Goal: Information Seeking & Learning: Learn about a topic

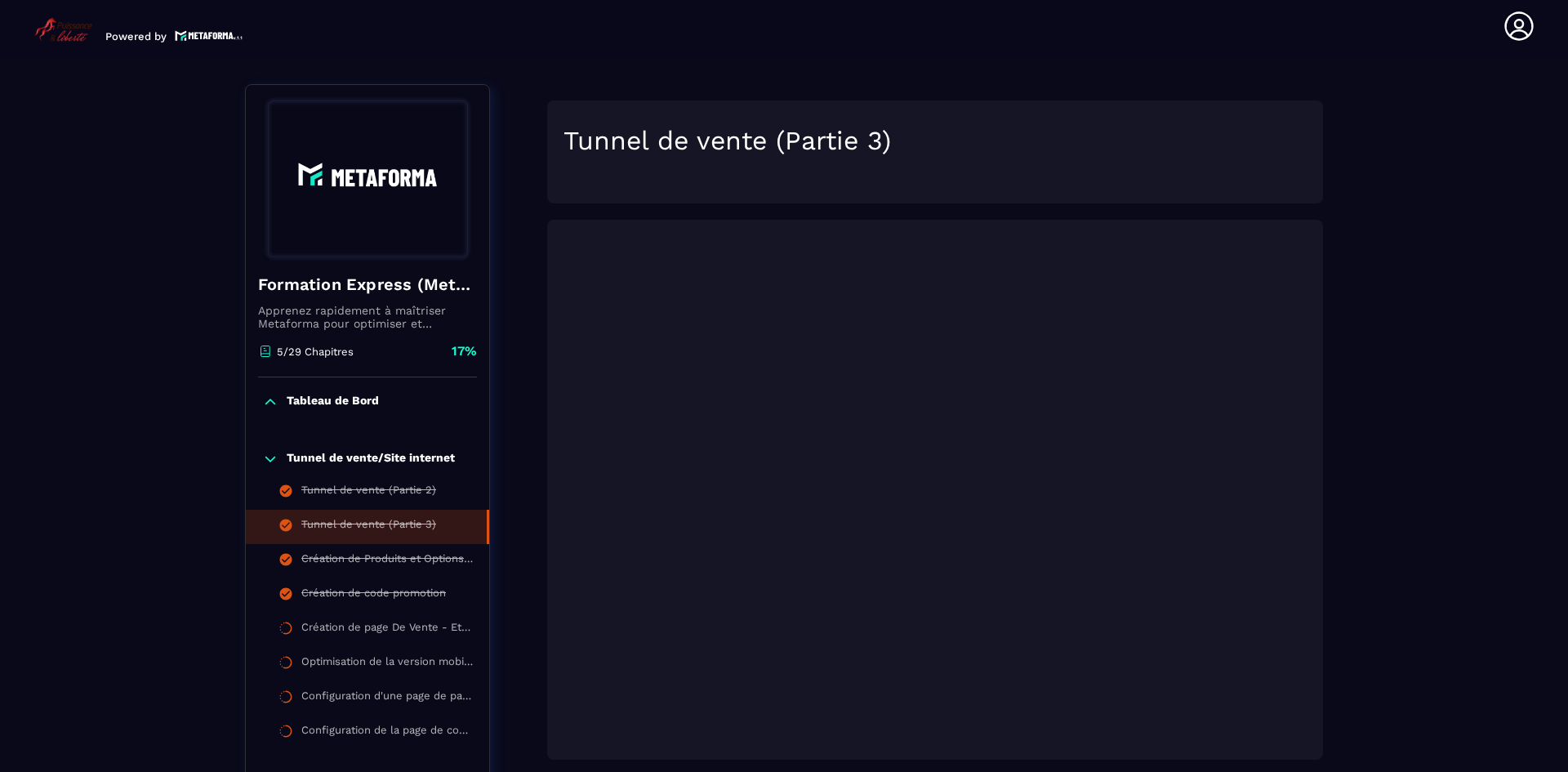
scroll to position [170, 0]
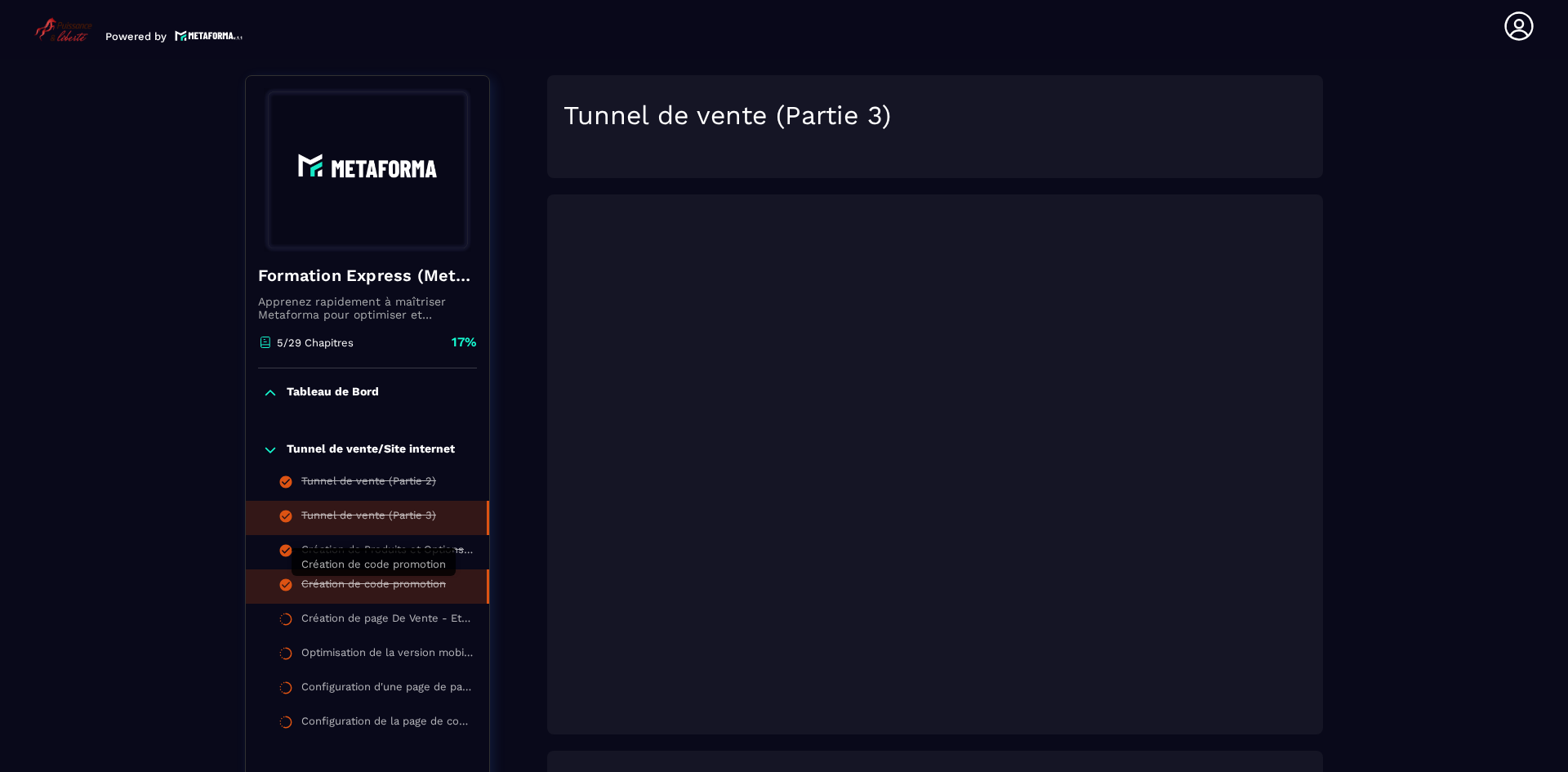
click at [404, 587] on div "Création de code promotion" at bounding box center [373, 586] width 145 height 18
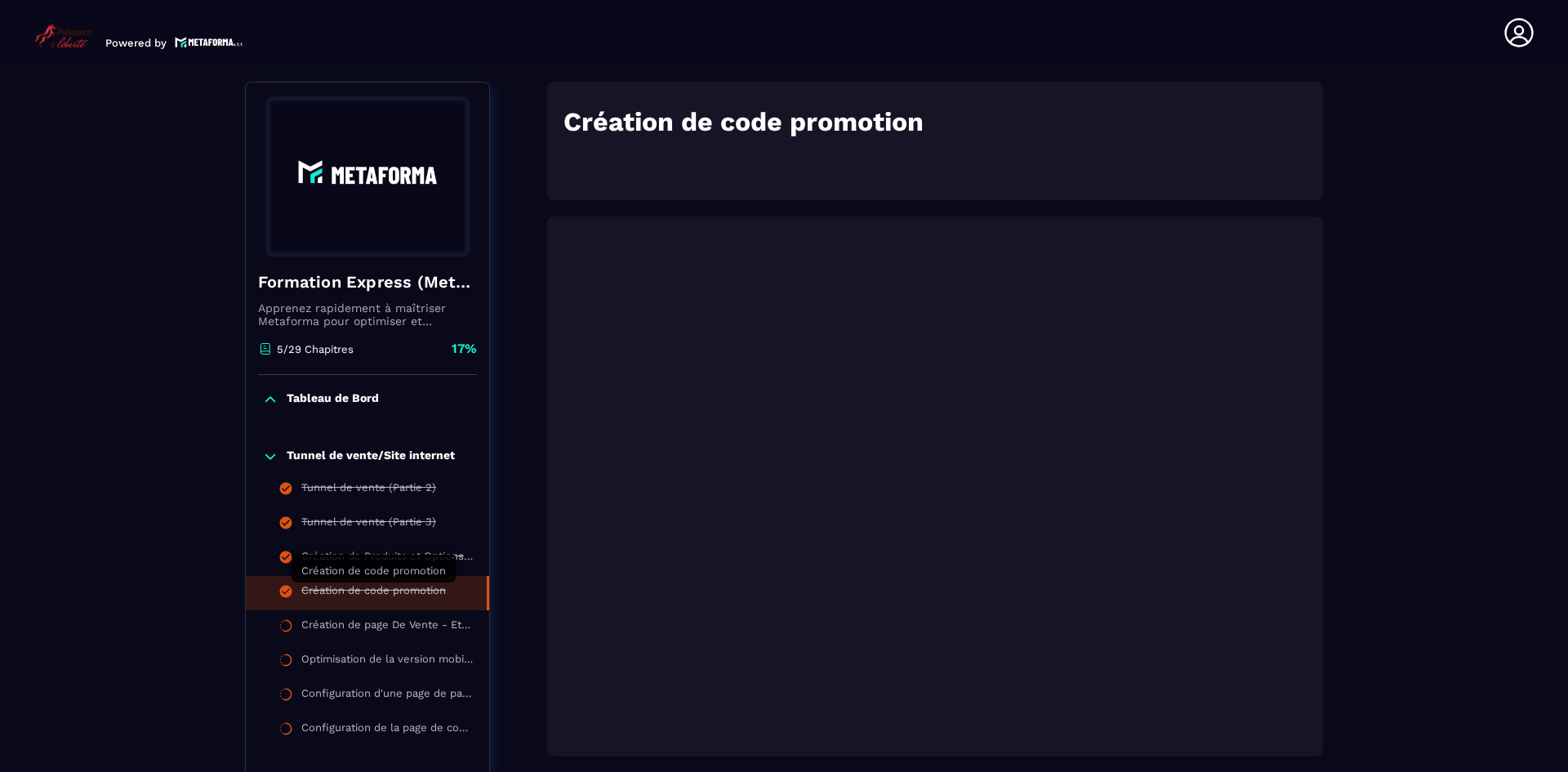
scroll to position [7, 0]
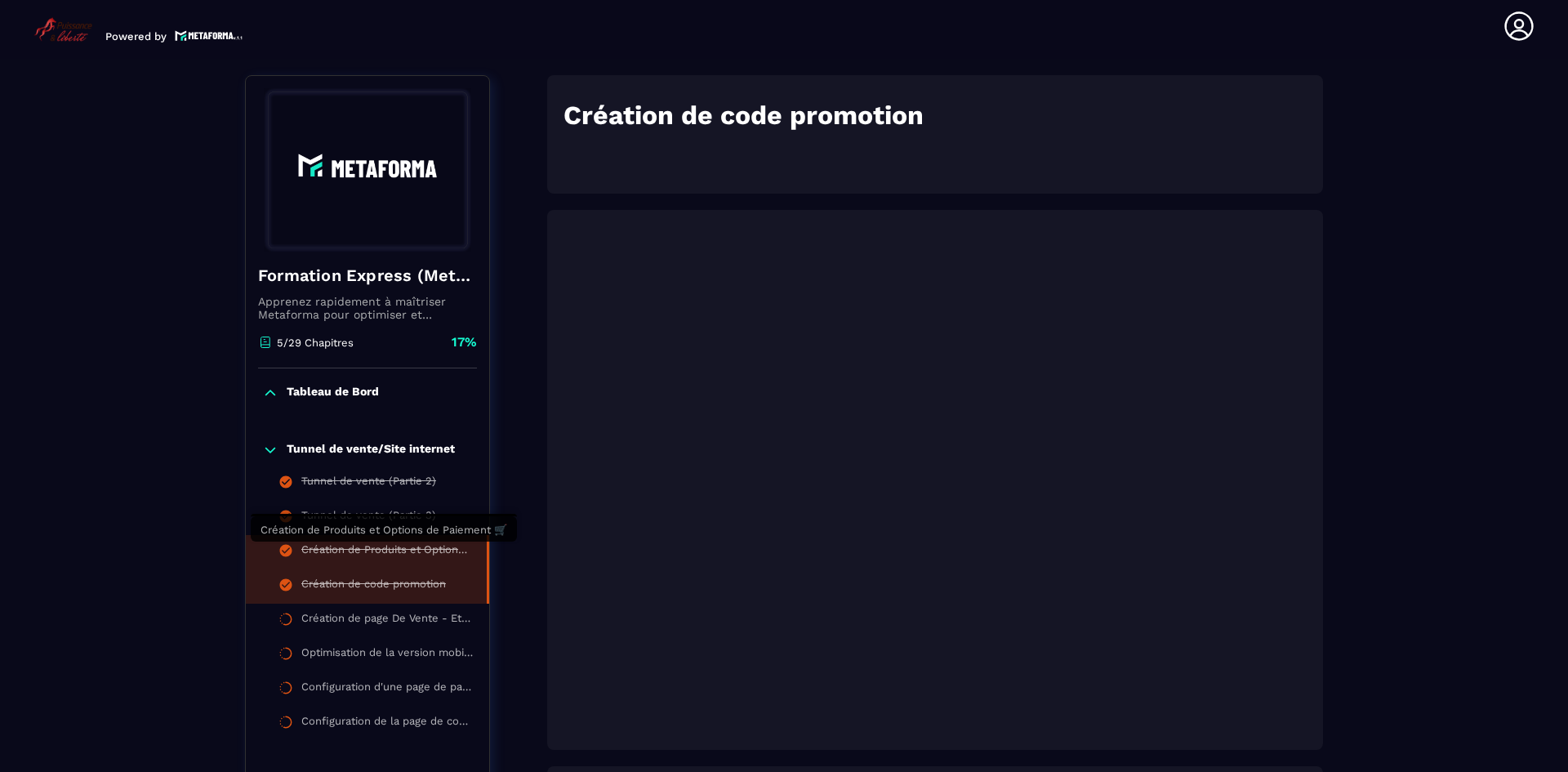
click at [415, 547] on div "Création de Produits et Options de Paiement 🛒" at bounding box center [385, 552] width 169 height 18
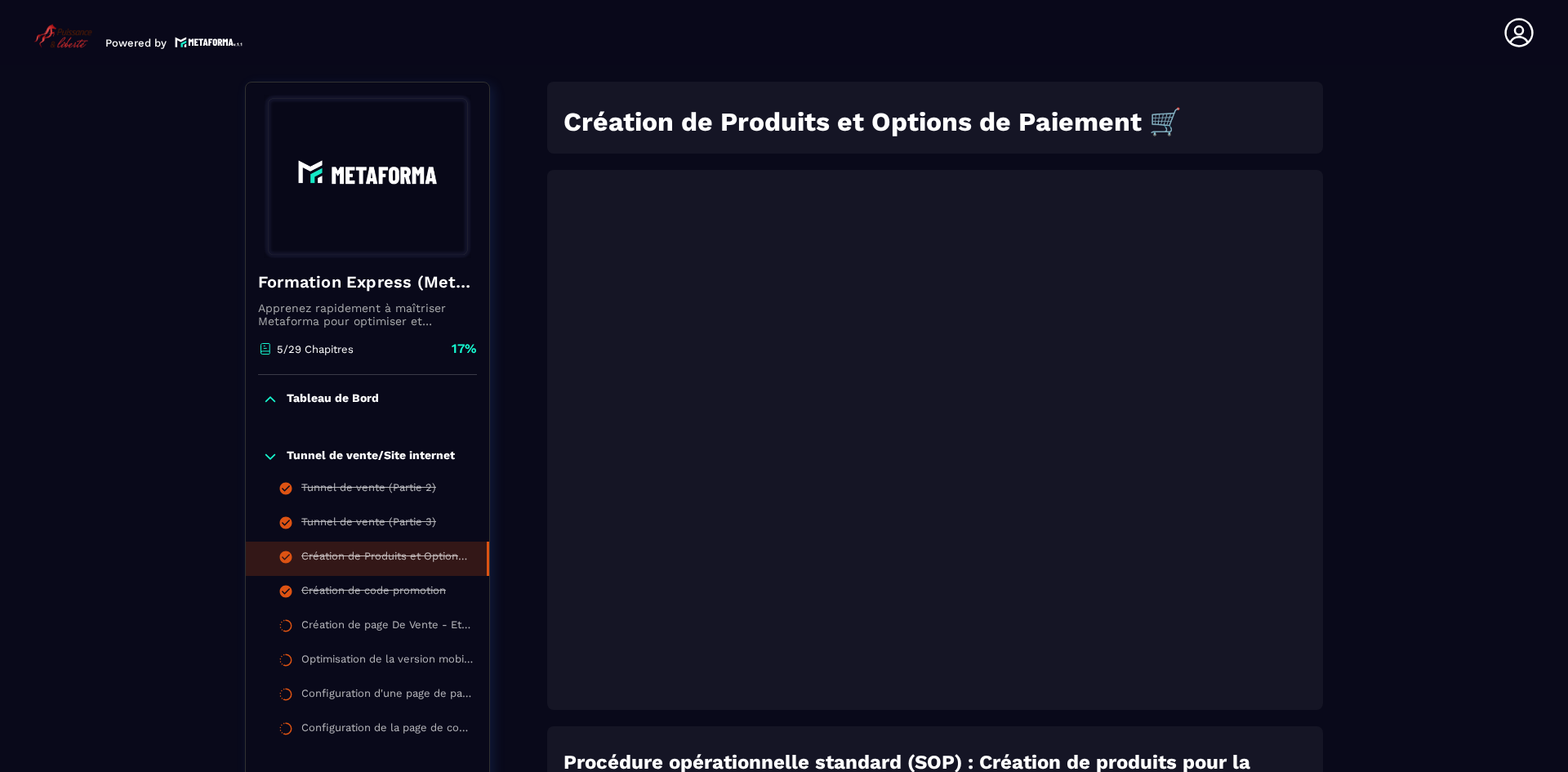
scroll to position [7, 0]
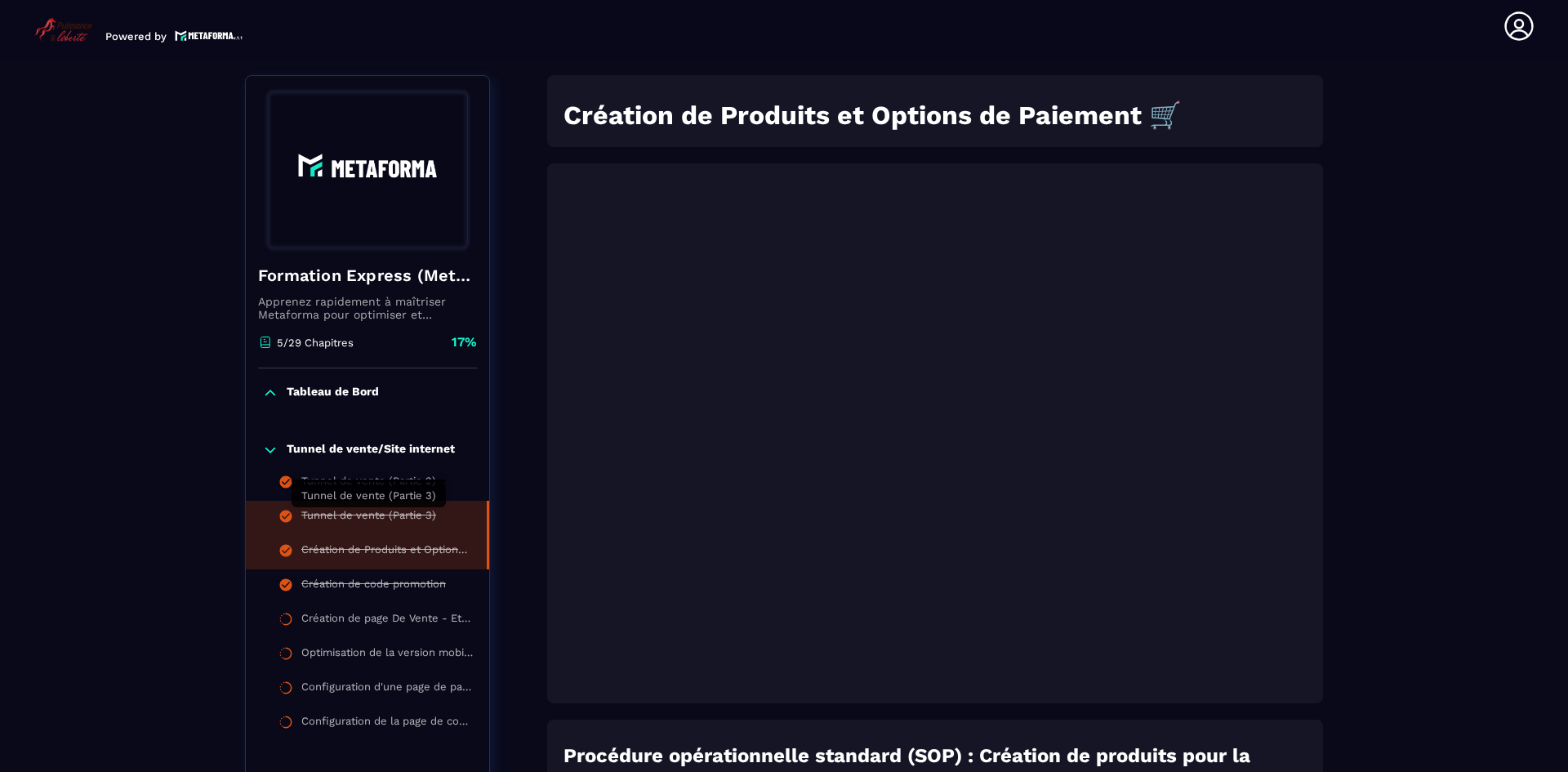
click at [409, 518] on div "Tunnel de vente (Partie 3)" at bounding box center [368, 518] width 135 height 18
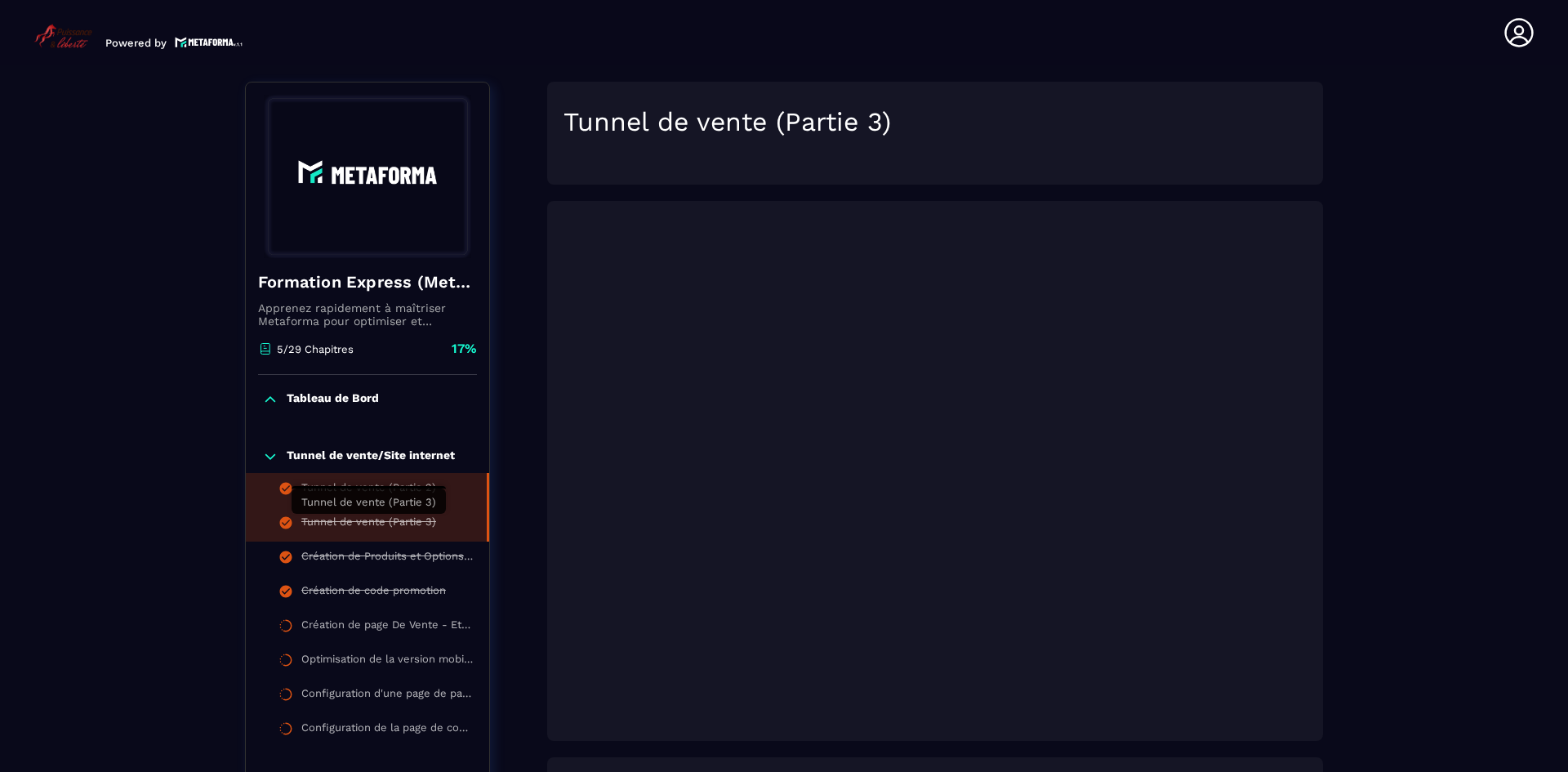
scroll to position [7, 0]
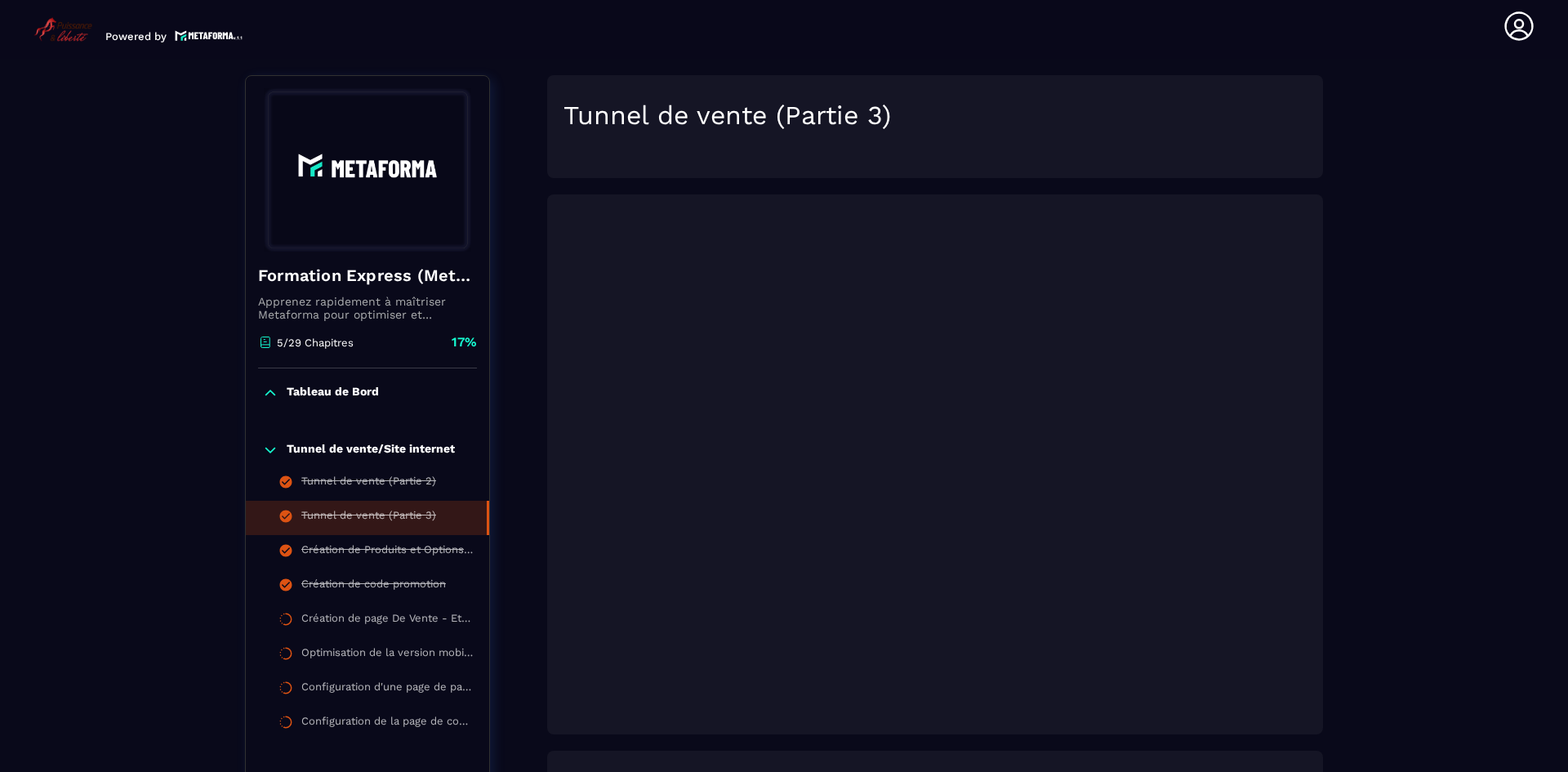
click at [206, 31] on img at bounding box center [209, 35] width 69 height 14
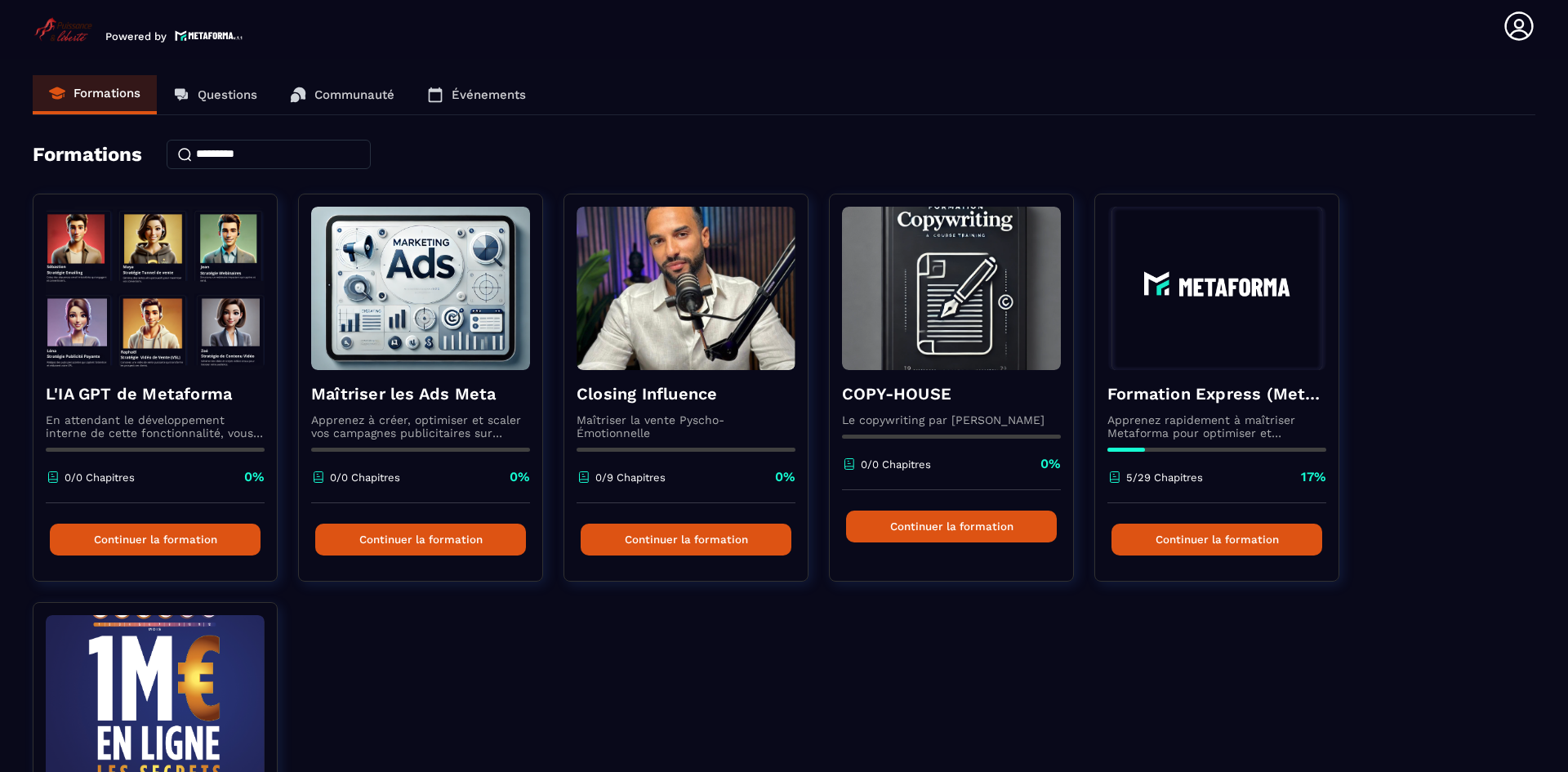
click at [197, 38] on img at bounding box center [209, 35] width 69 height 14
click at [251, 95] on p "Questions" at bounding box center [227, 95] width 59 height 15
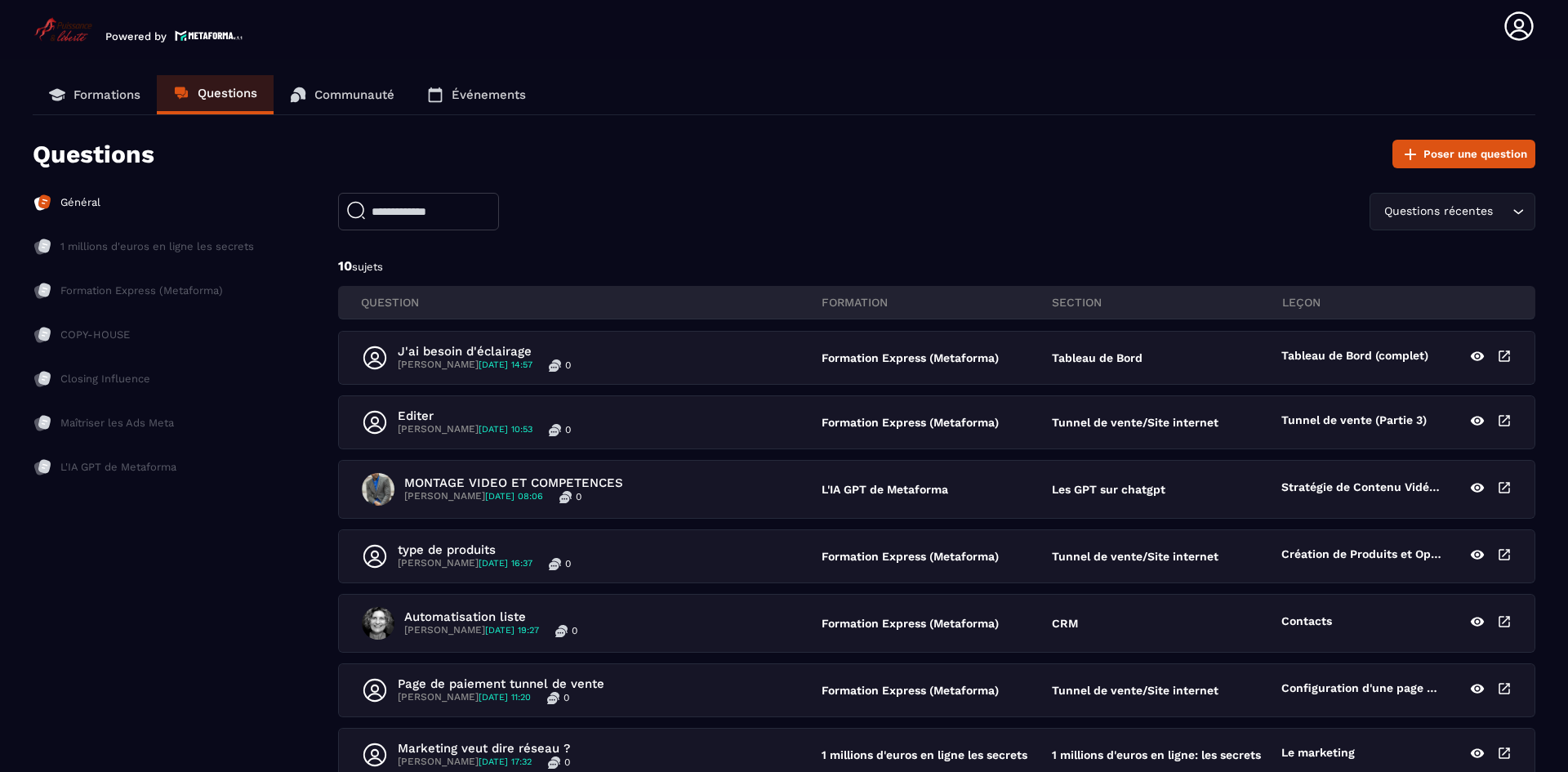
click at [331, 96] on p "Communauté" at bounding box center [354, 95] width 80 height 15
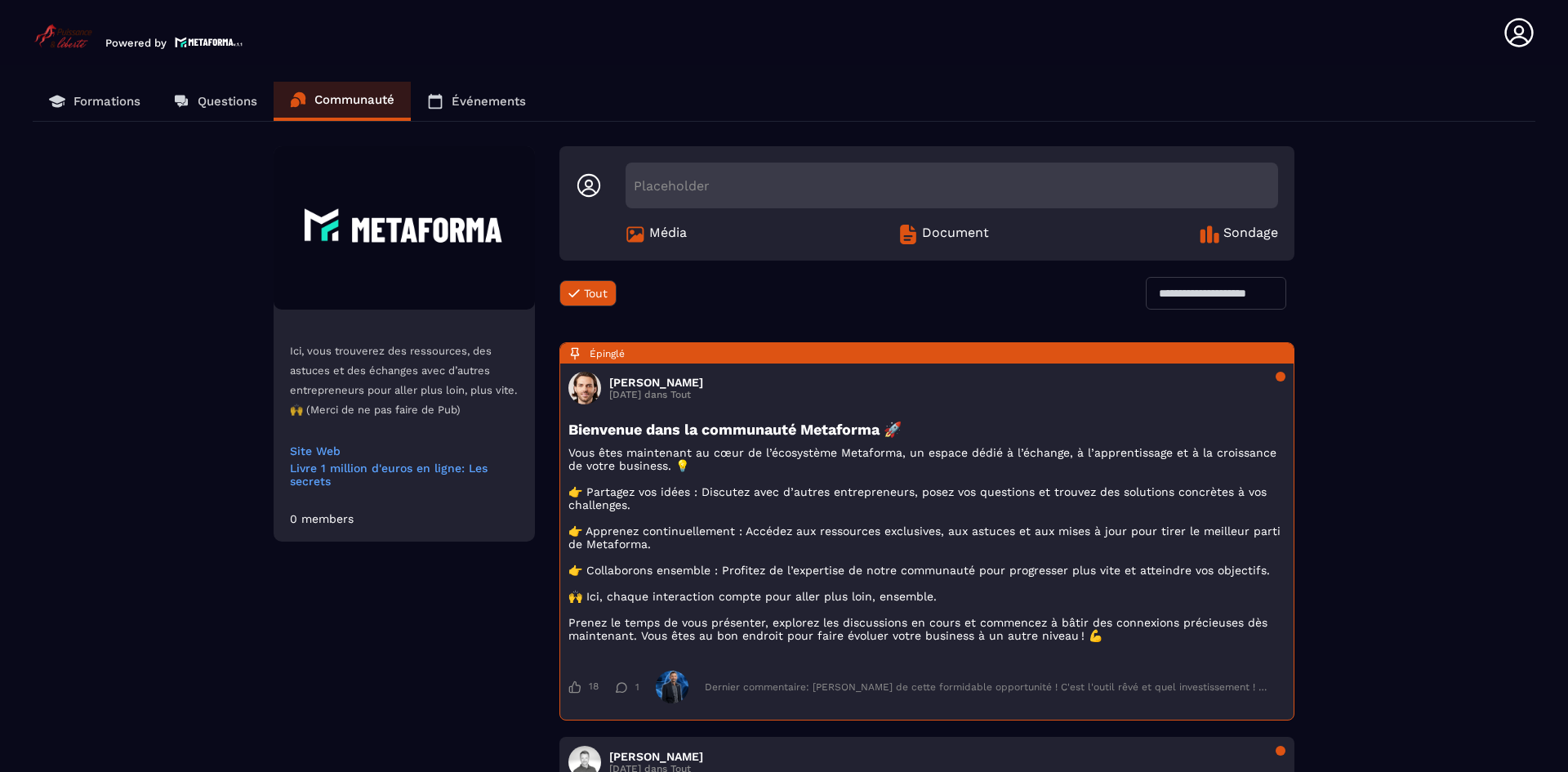
click at [253, 94] on p "Questions" at bounding box center [227, 101] width 59 height 15
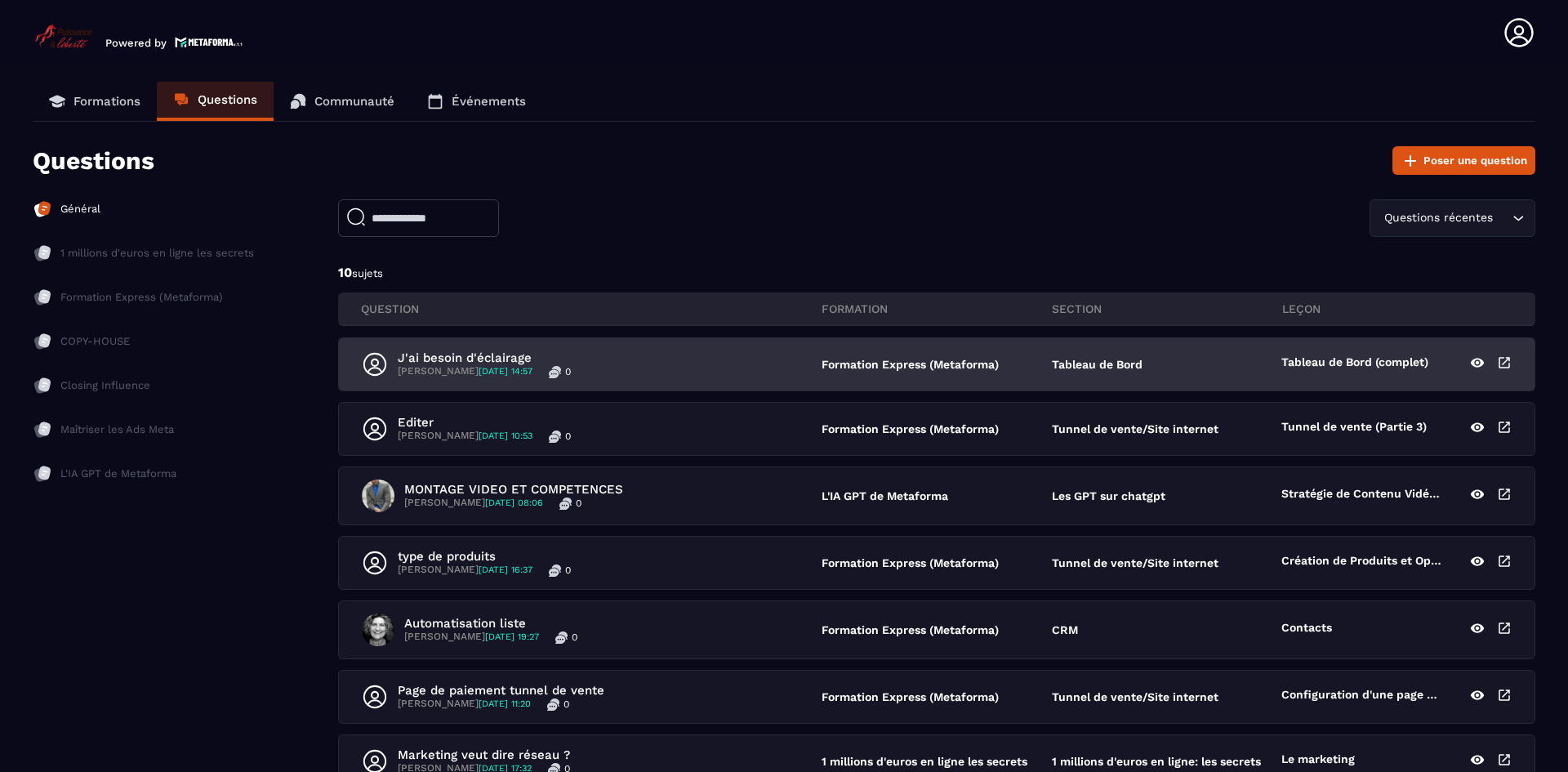
click at [459, 355] on p "J'ai besoin d'éclairage" at bounding box center [483, 357] width 173 height 15
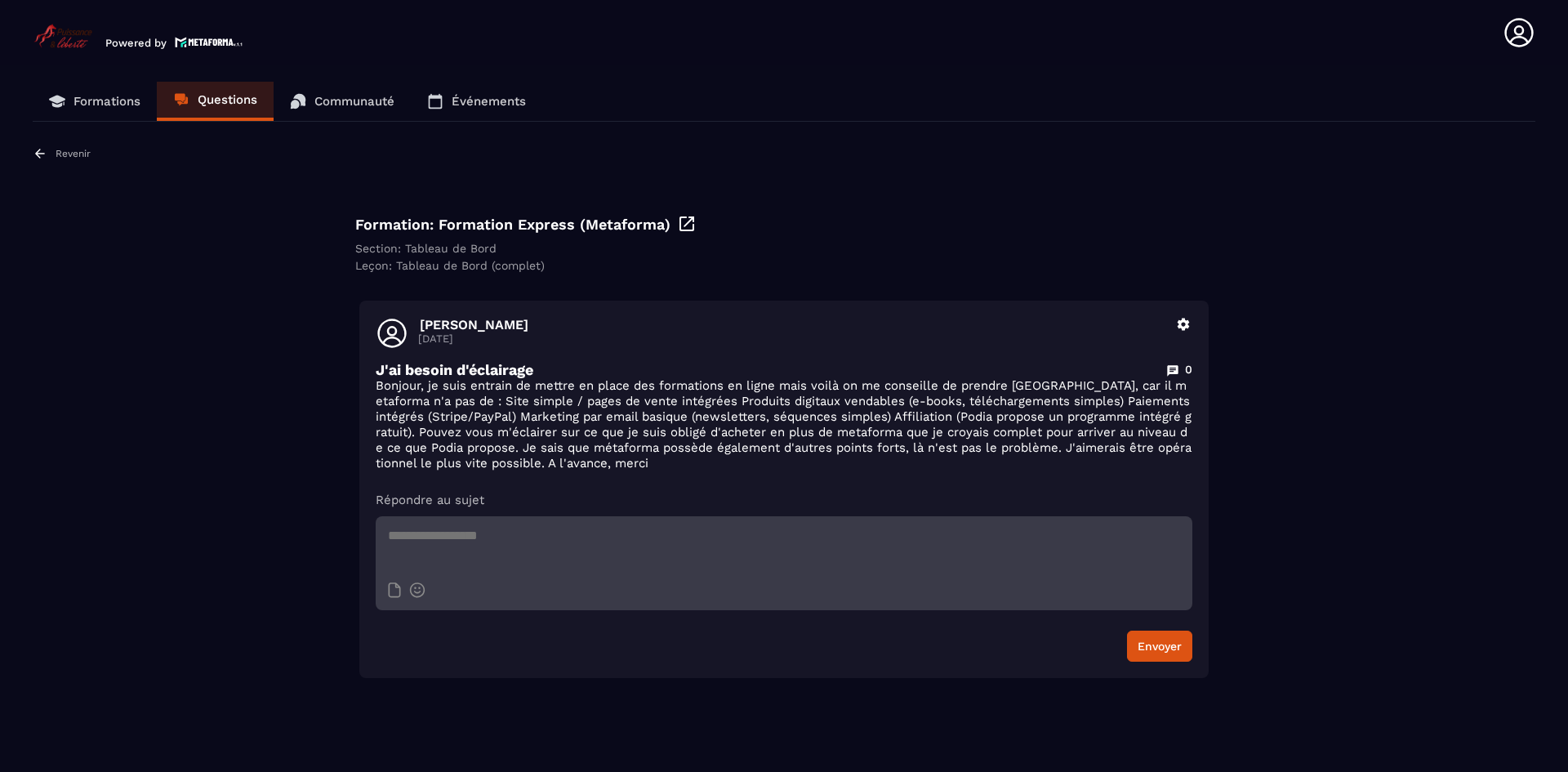
click at [38, 151] on icon at bounding box center [40, 153] width 15 height 15
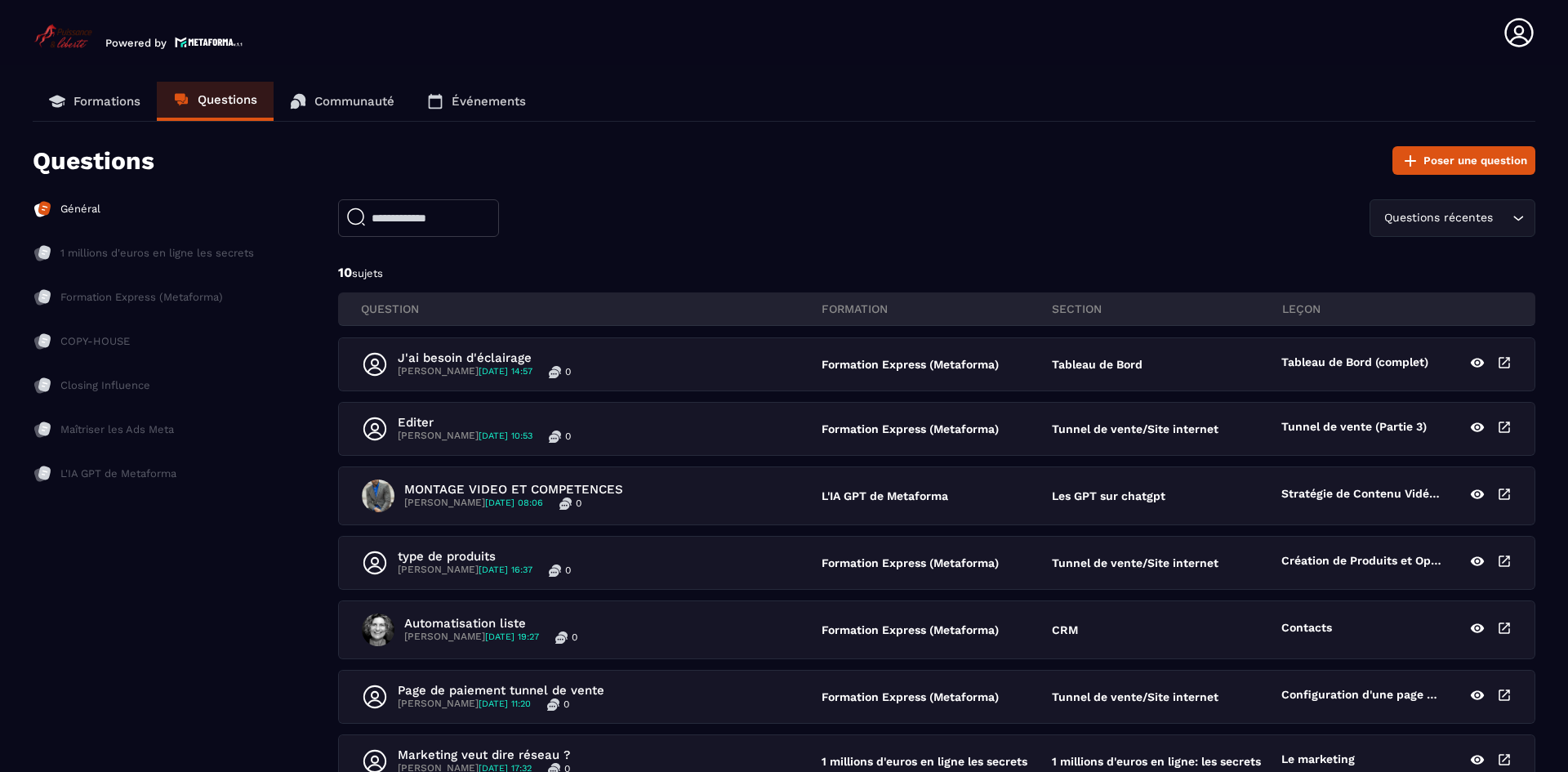
click at [85, 209] on p "Général" at bounding box center [80, 209] width 40 height 15
click at [100, 90] on link "Formations" at bounding box center [95, 102] width 124 height 40
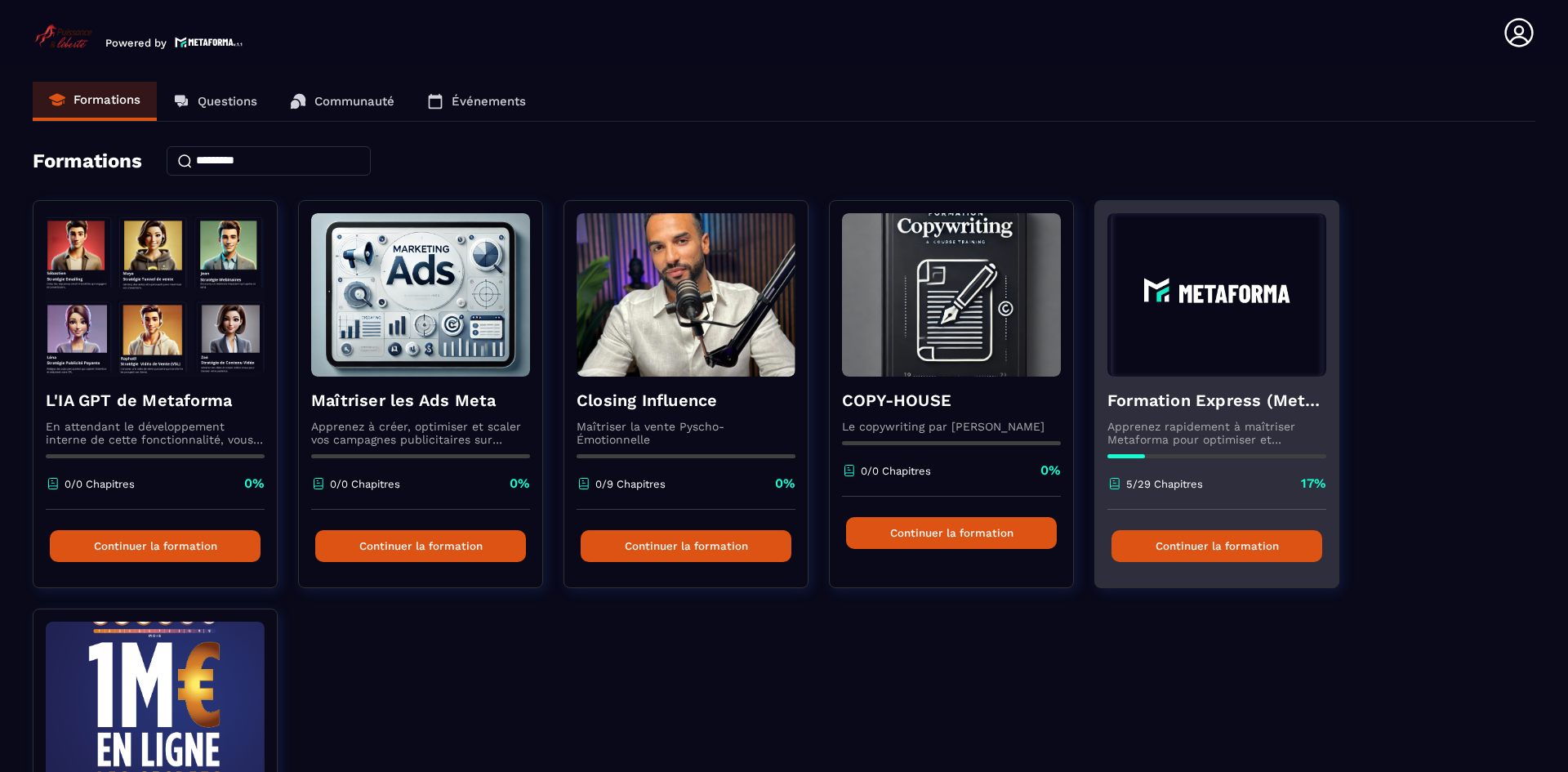
click at [1232, 547] on button "Continuer la formation" at bounding box center [1216, 546] width 211 height 32
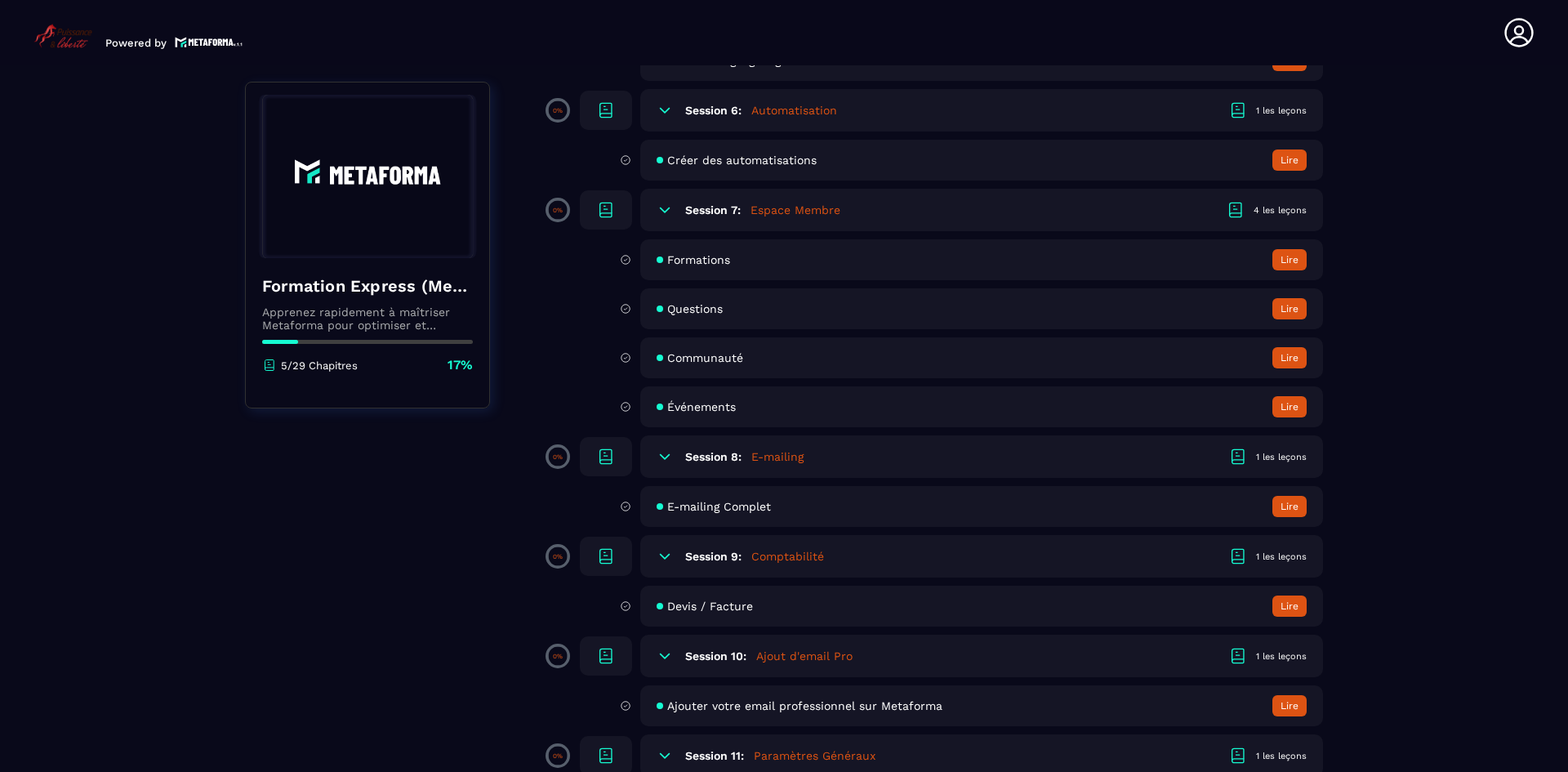
scroll to position [1296, 0]
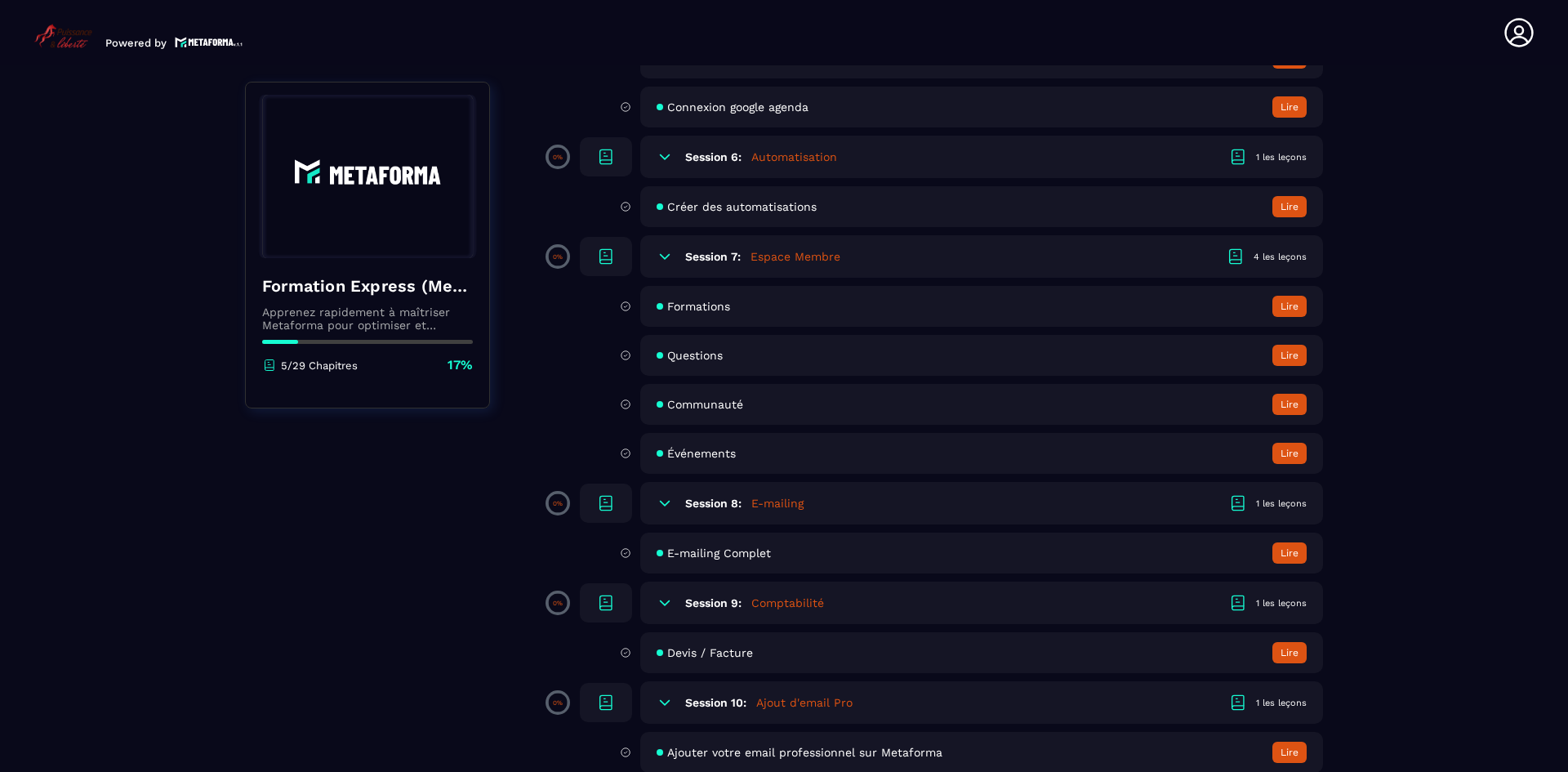
click at [699, 306] on span "Formations" at bounding box center [698, 306] width 63 height 13
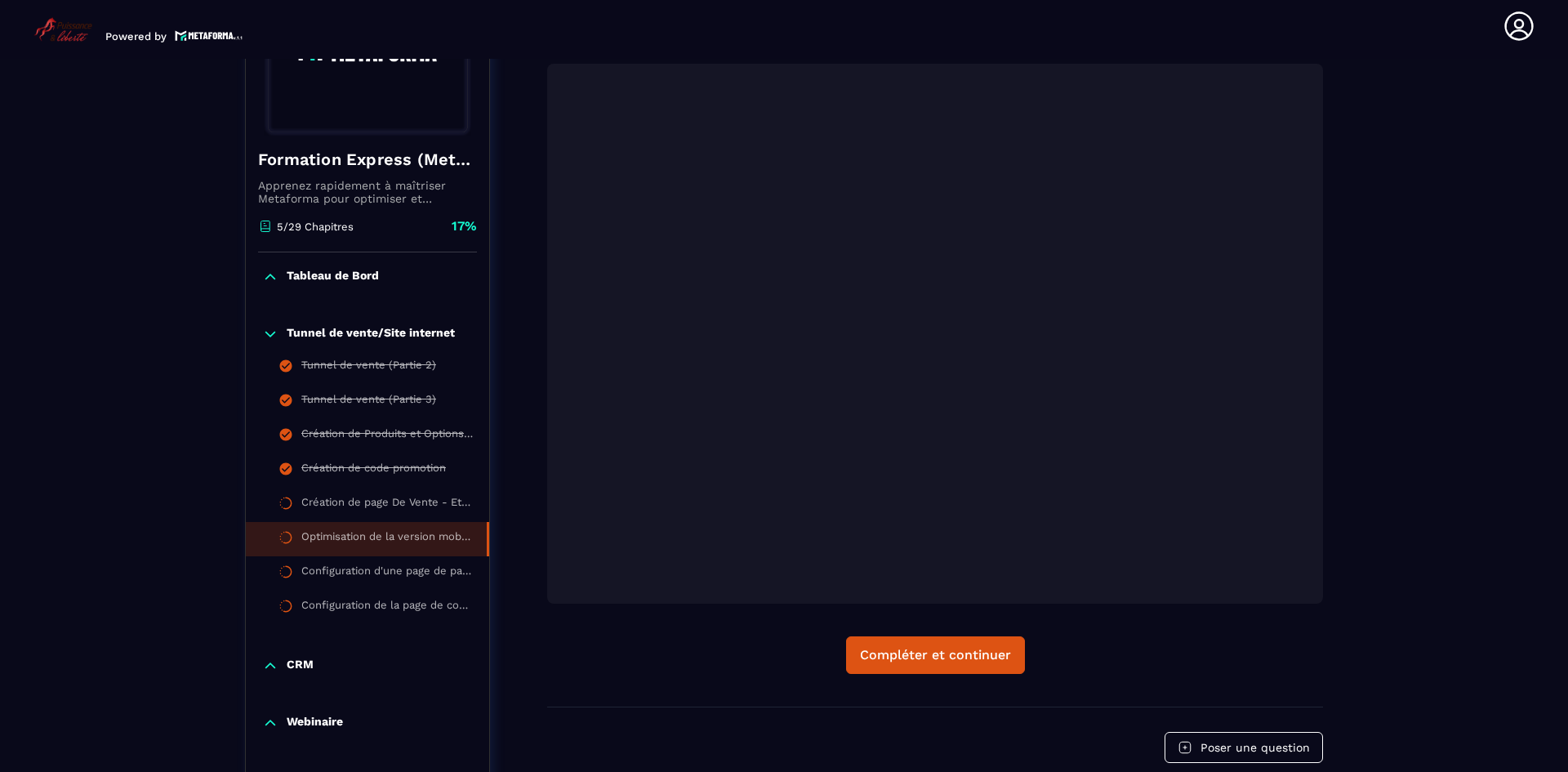
scroll to position [715, 0]
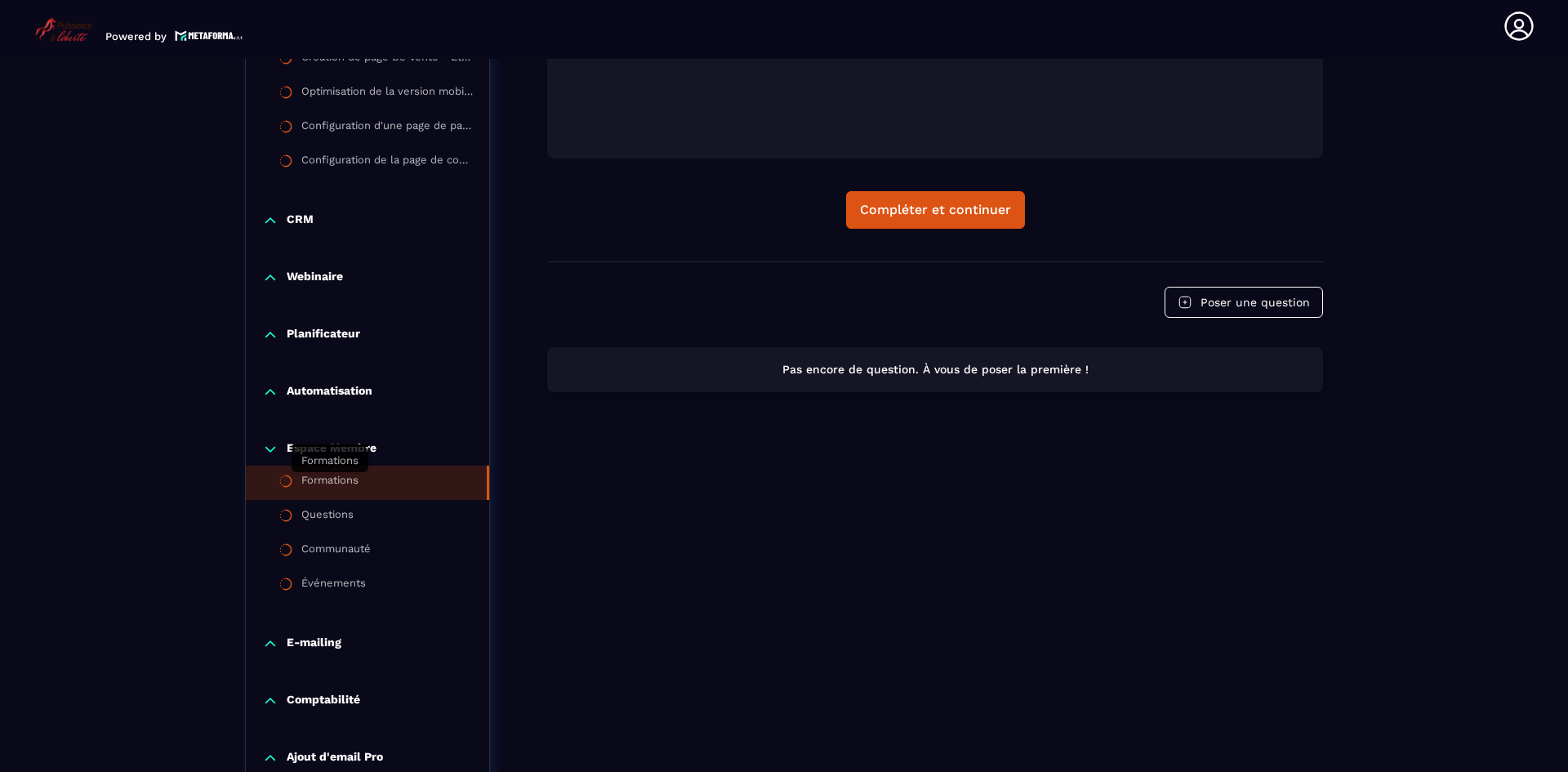
click at [346, 479] on div "Formations" at bounding box center [329, 483] width 57 height 18
click at [332, 517] on div "Questions" at bounding box center [327, 517] width 52 height 18
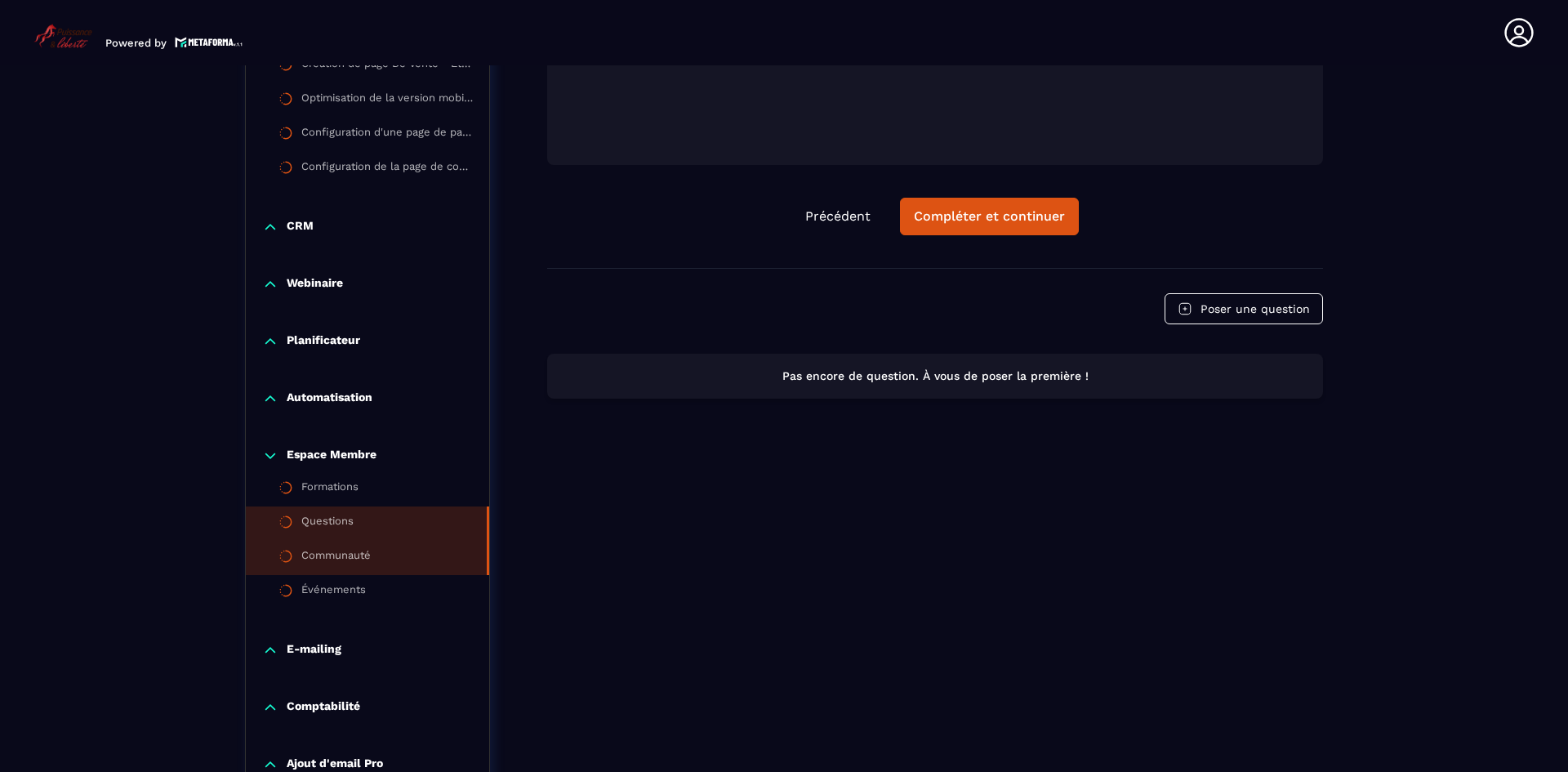
scroll to position [7, 0]
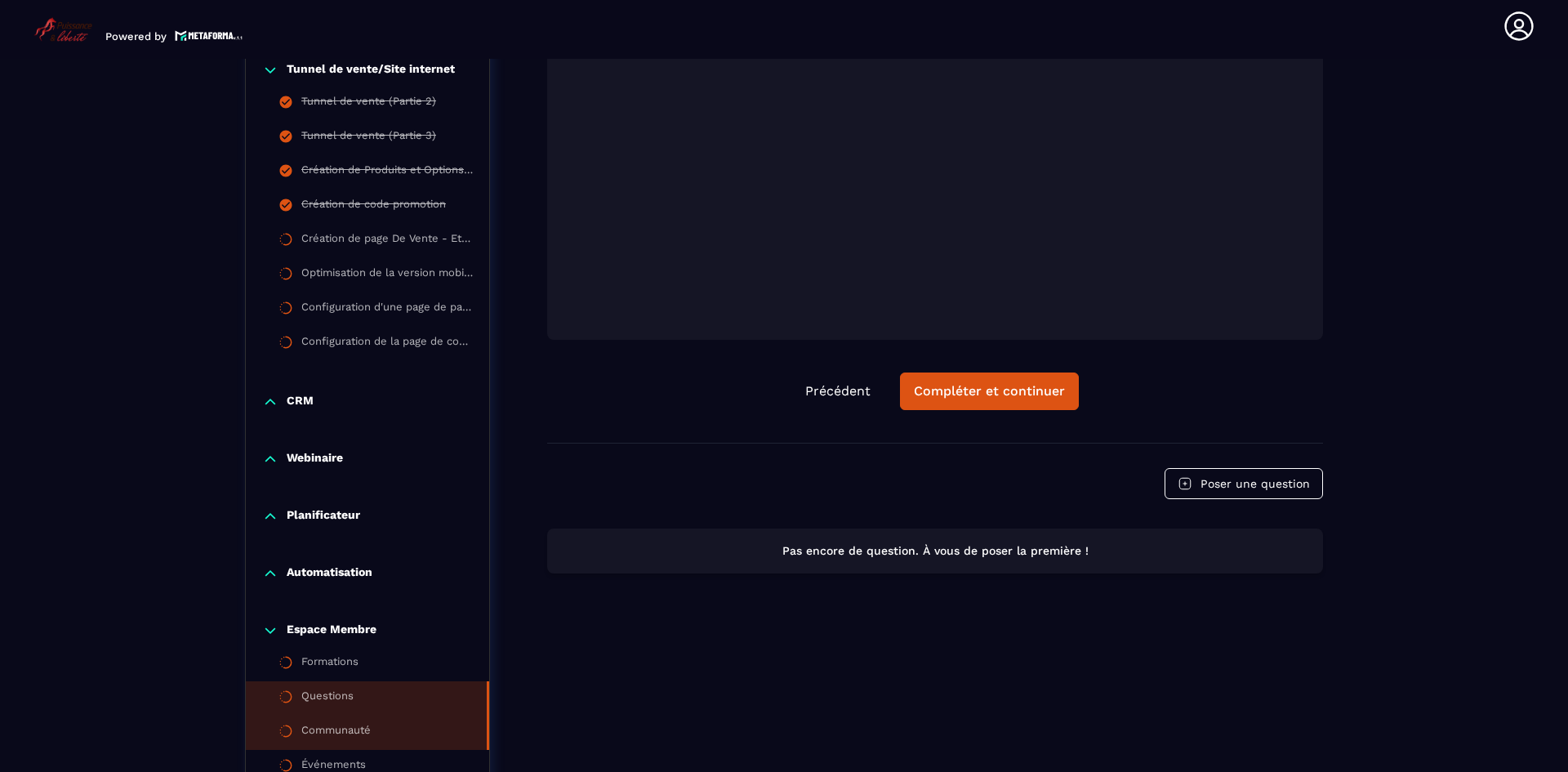
click at [352, 557] on div "Formation Express (Metaforma) Apprenez rapidement à maîtriser Metaforma pour op…" at bounding box center [367, 392] width 245 height 1393
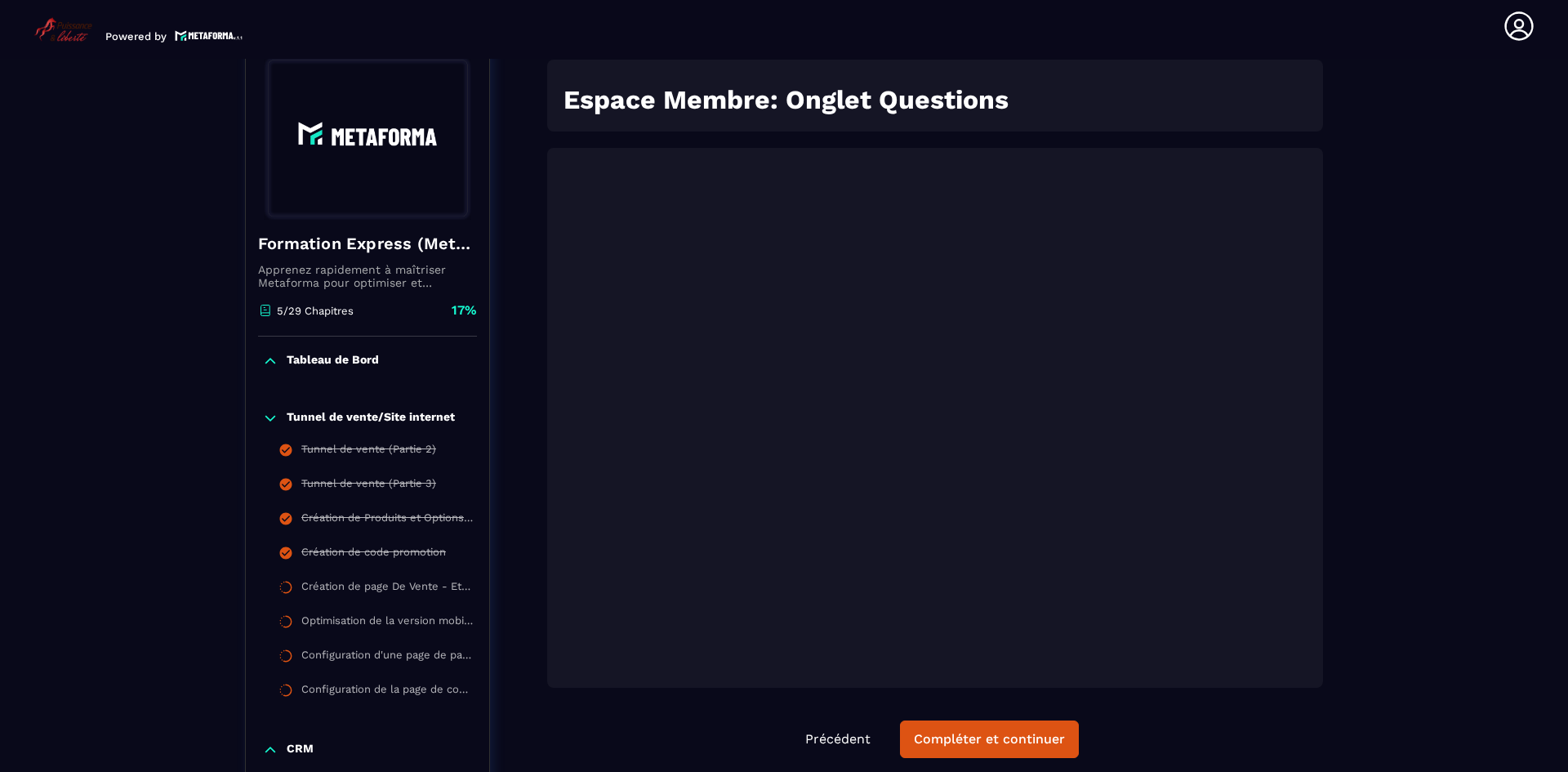
scroll to position [170, 0]
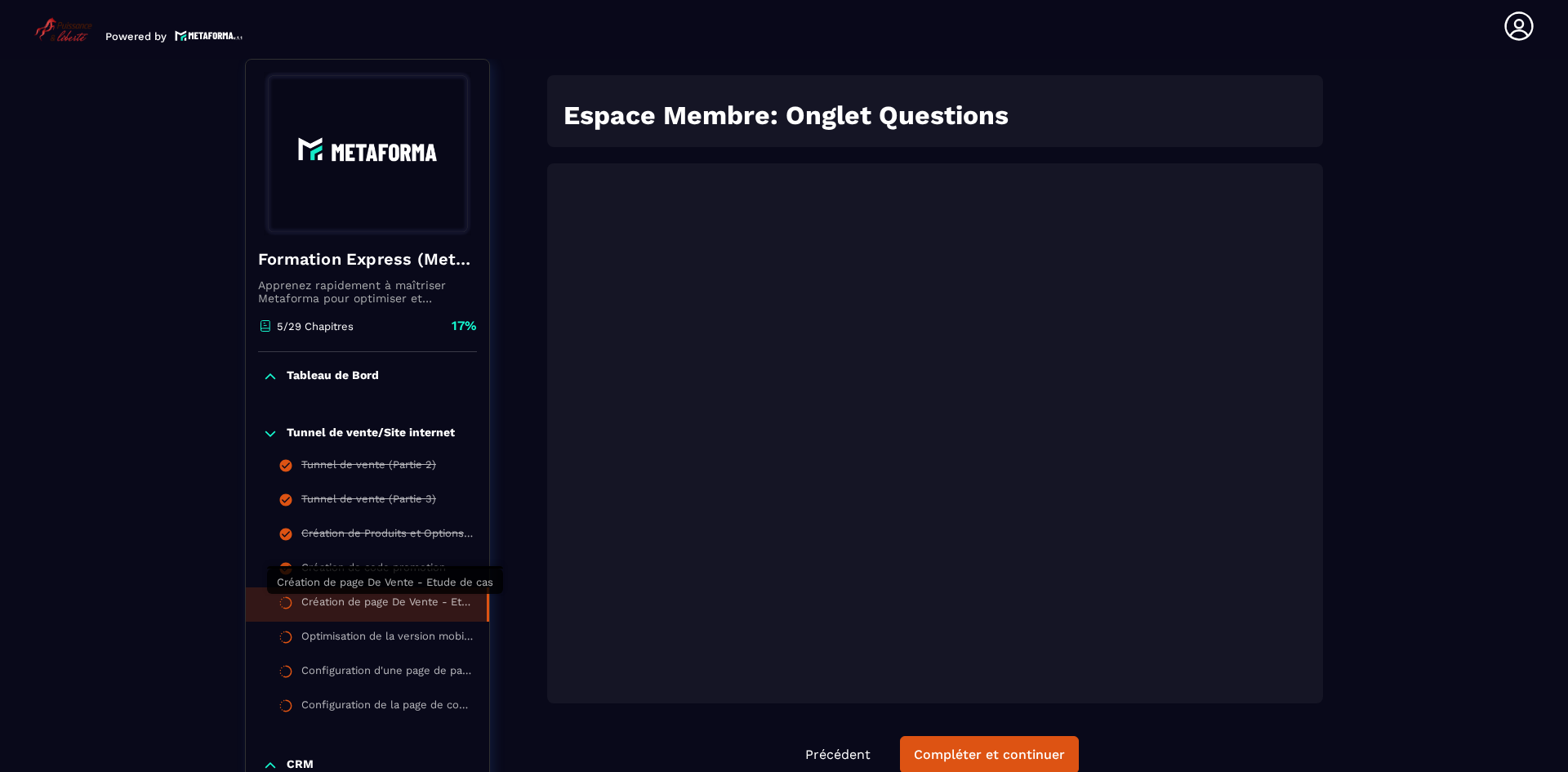
click at [412, 602] on div "Création de page De Vente - Etude de cas" at bounding box center [385, 604] width 169 height 18
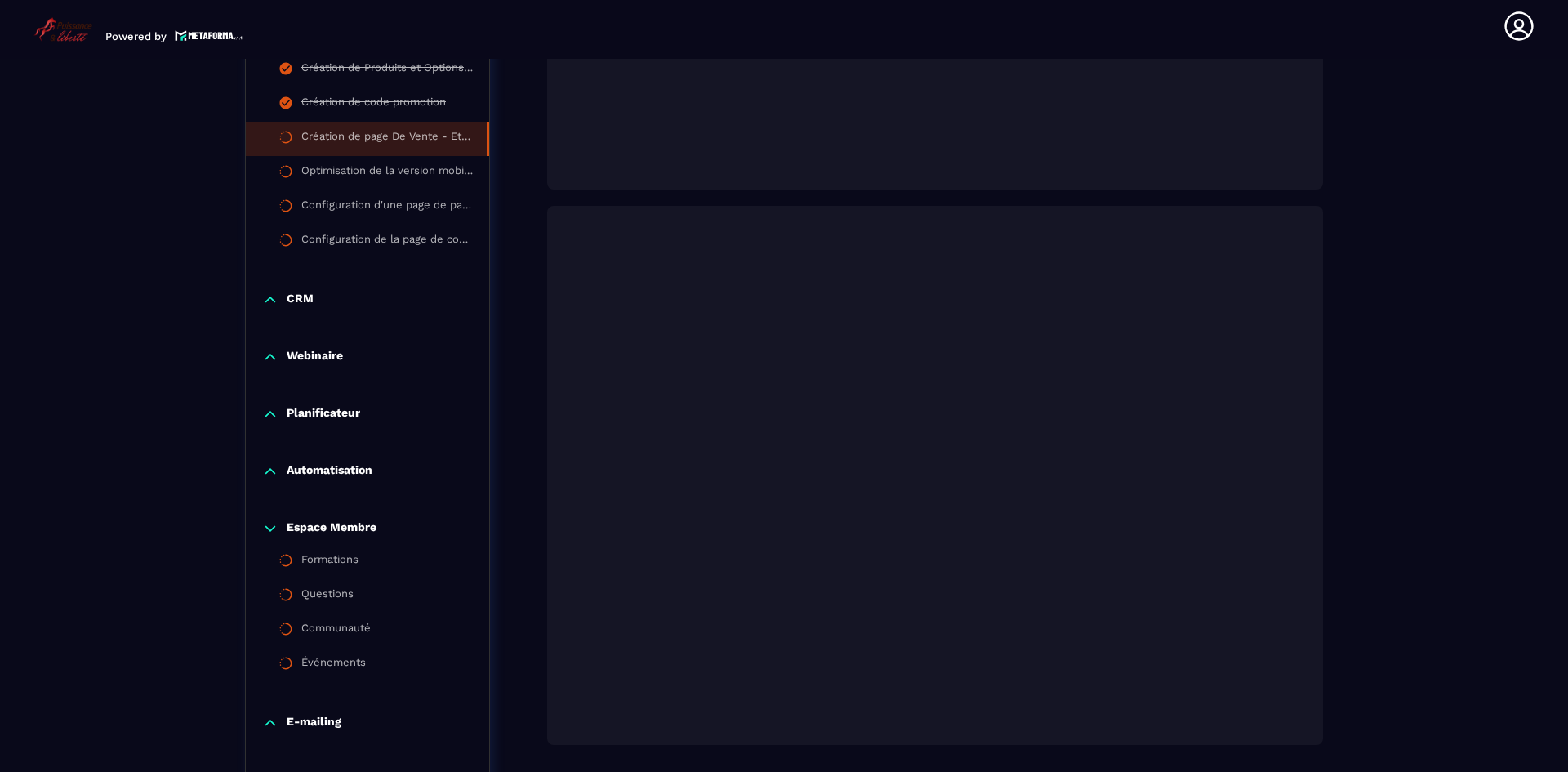
scroll to position [1030, 0]
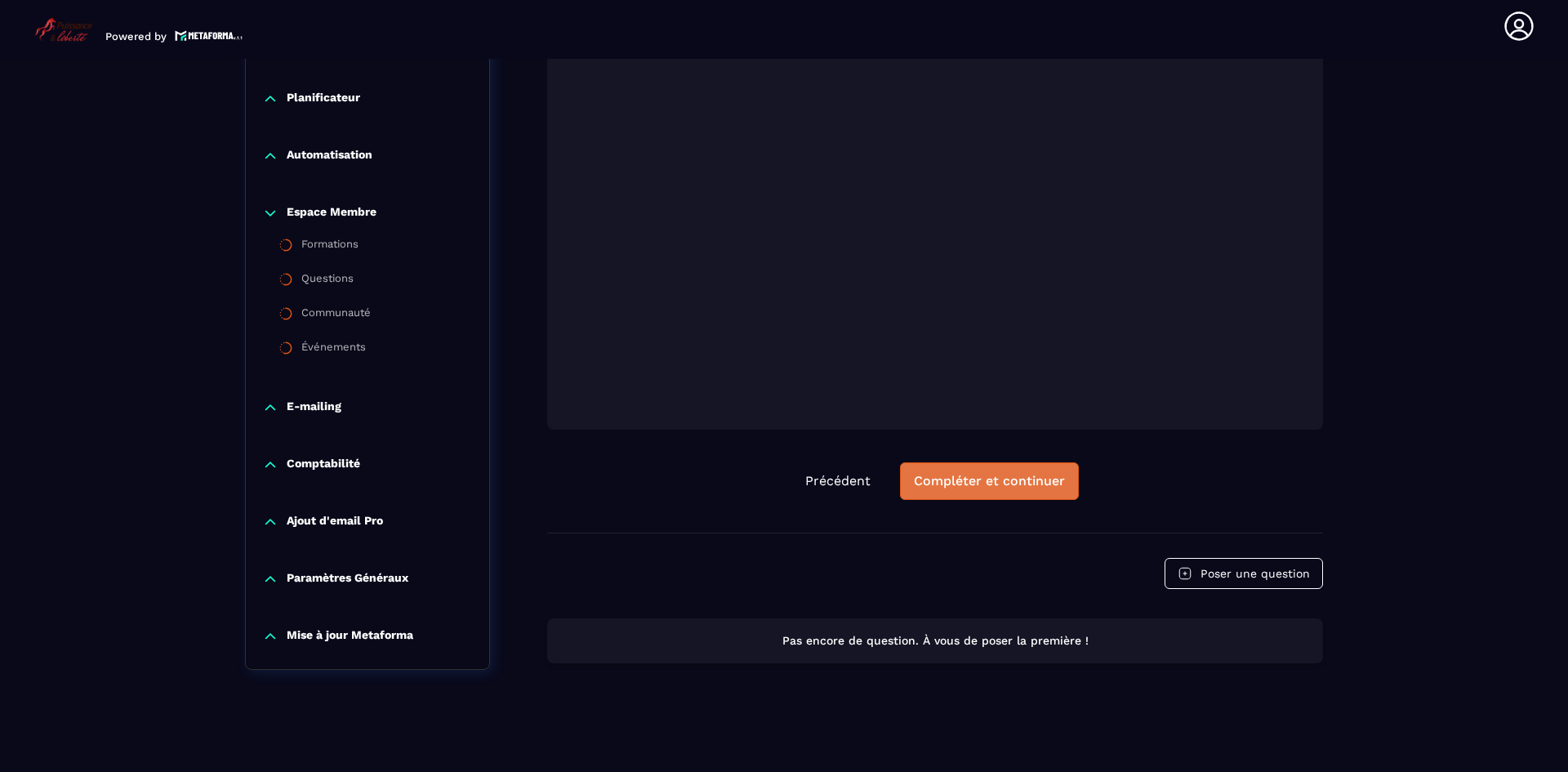
click at [1002, 485] on div "Compléter et continuer" at bounding box center [989, 481] width 151 height 16
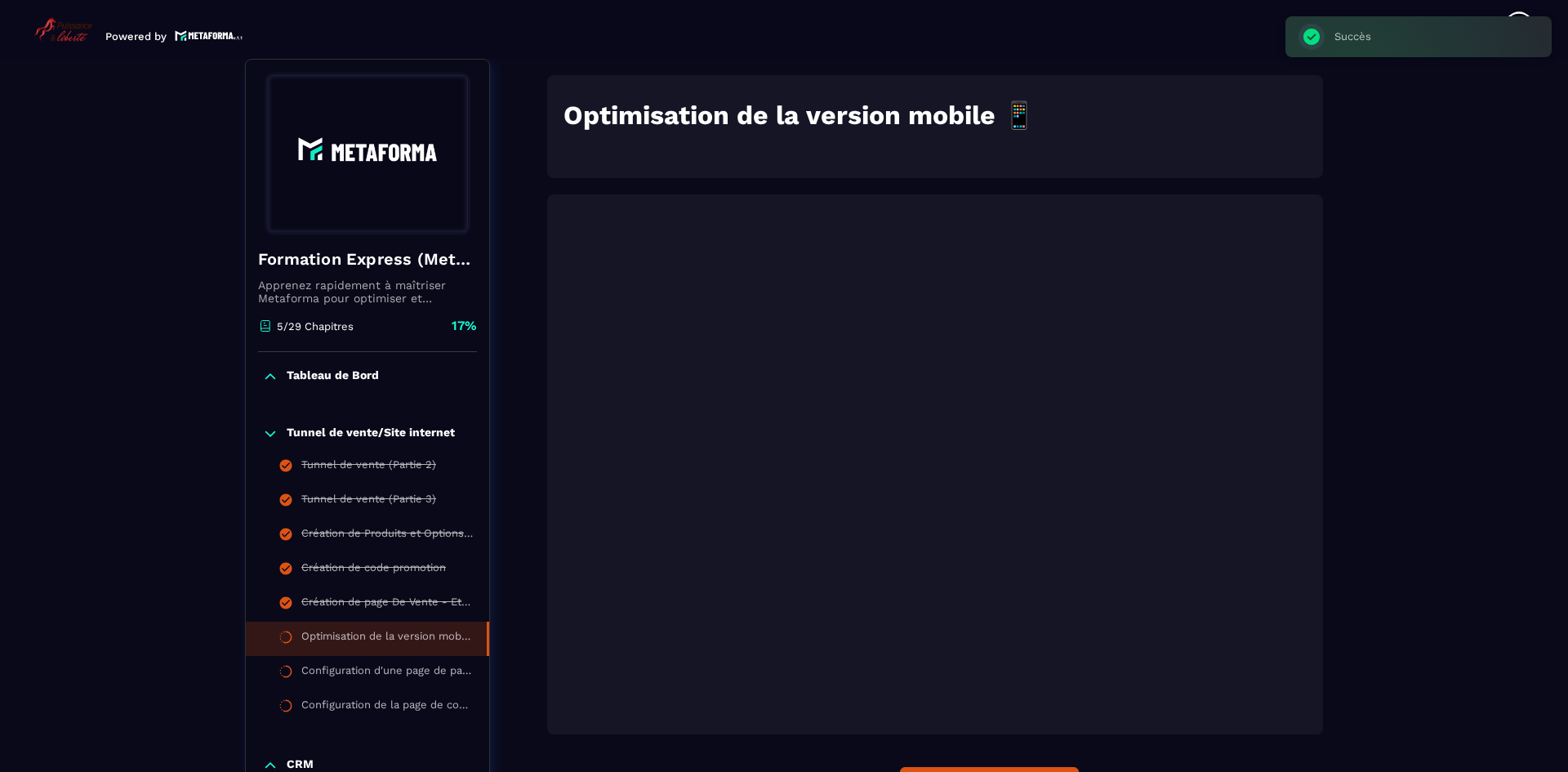
scroll to position [280, 0]
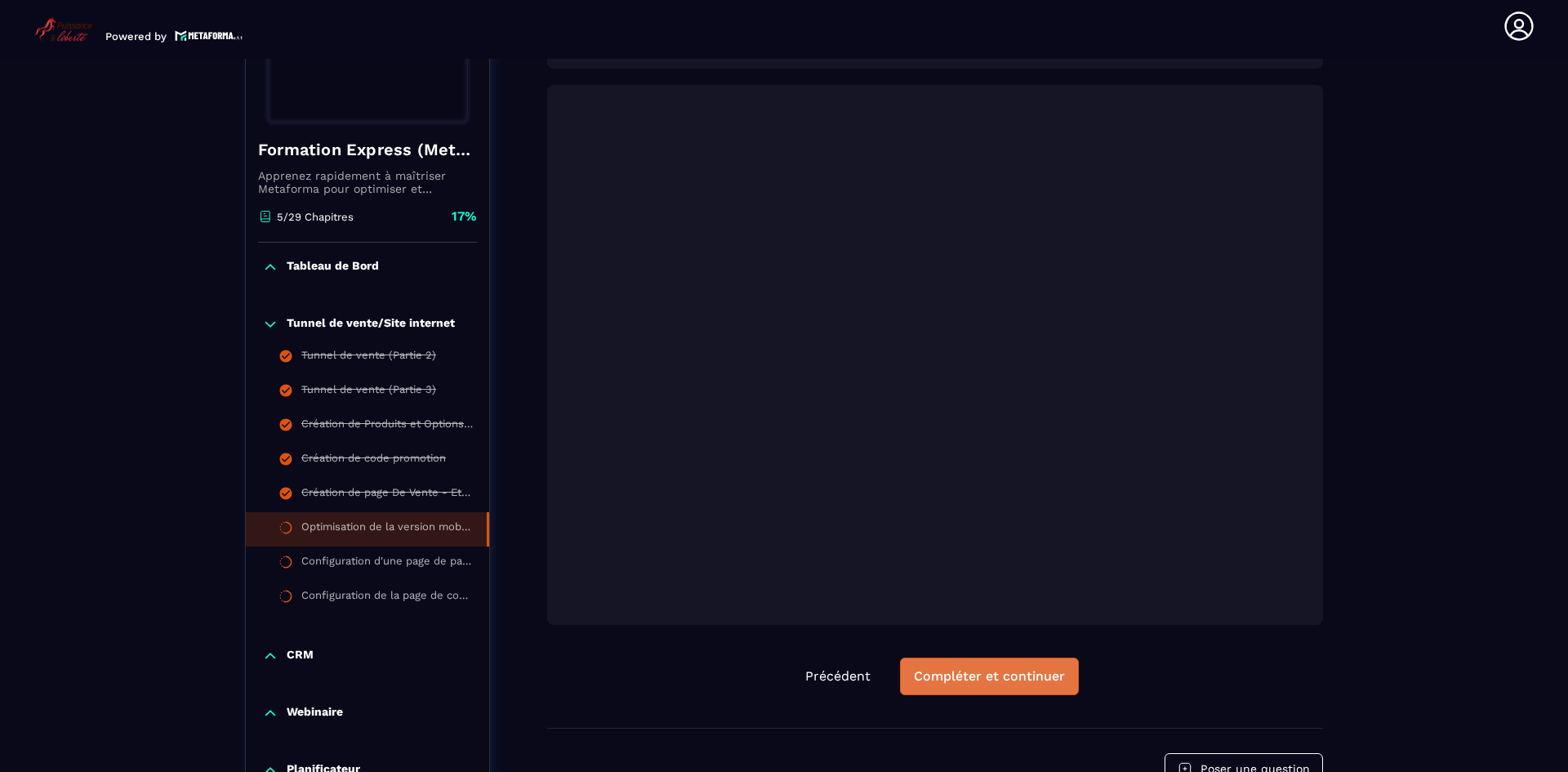
click at [1013, 685] on div "Compléter et continuer" at bounding box center [989, 676] width 151 height 16
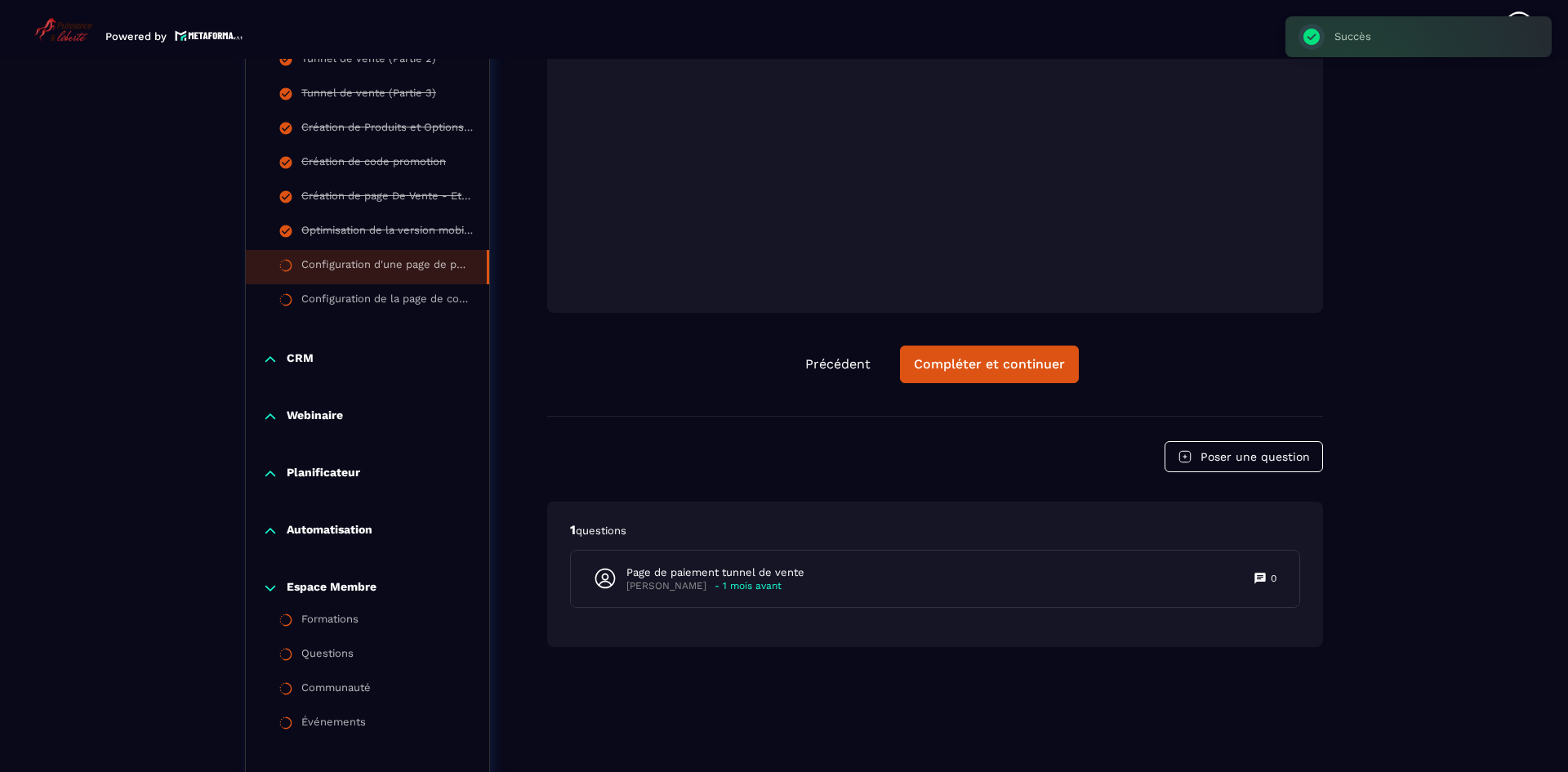
scroll to position [606, 0]
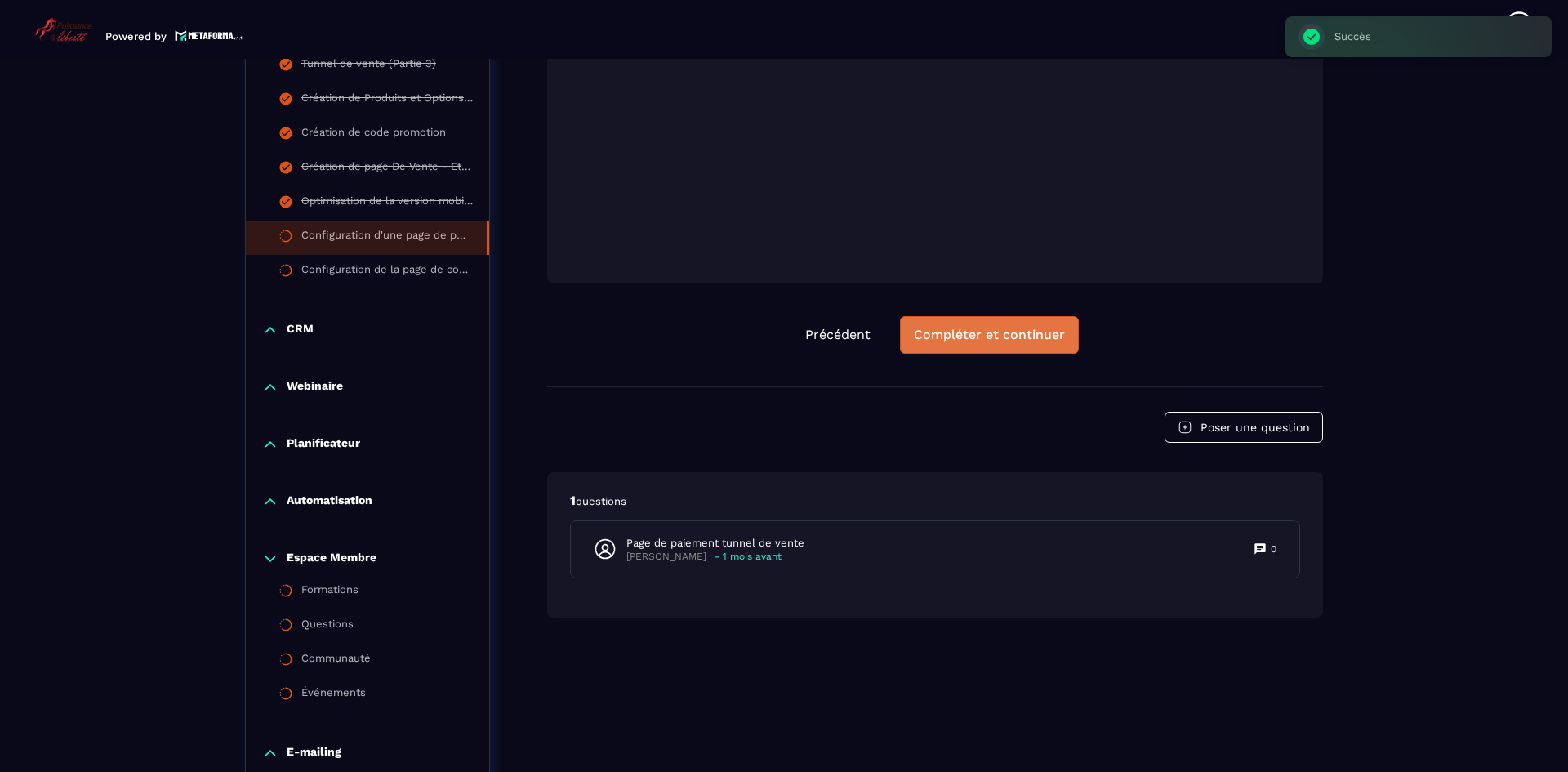
click at [978, 349] on button "Compléter et continuer" at bounding box center [989, 335] width 179 height 38
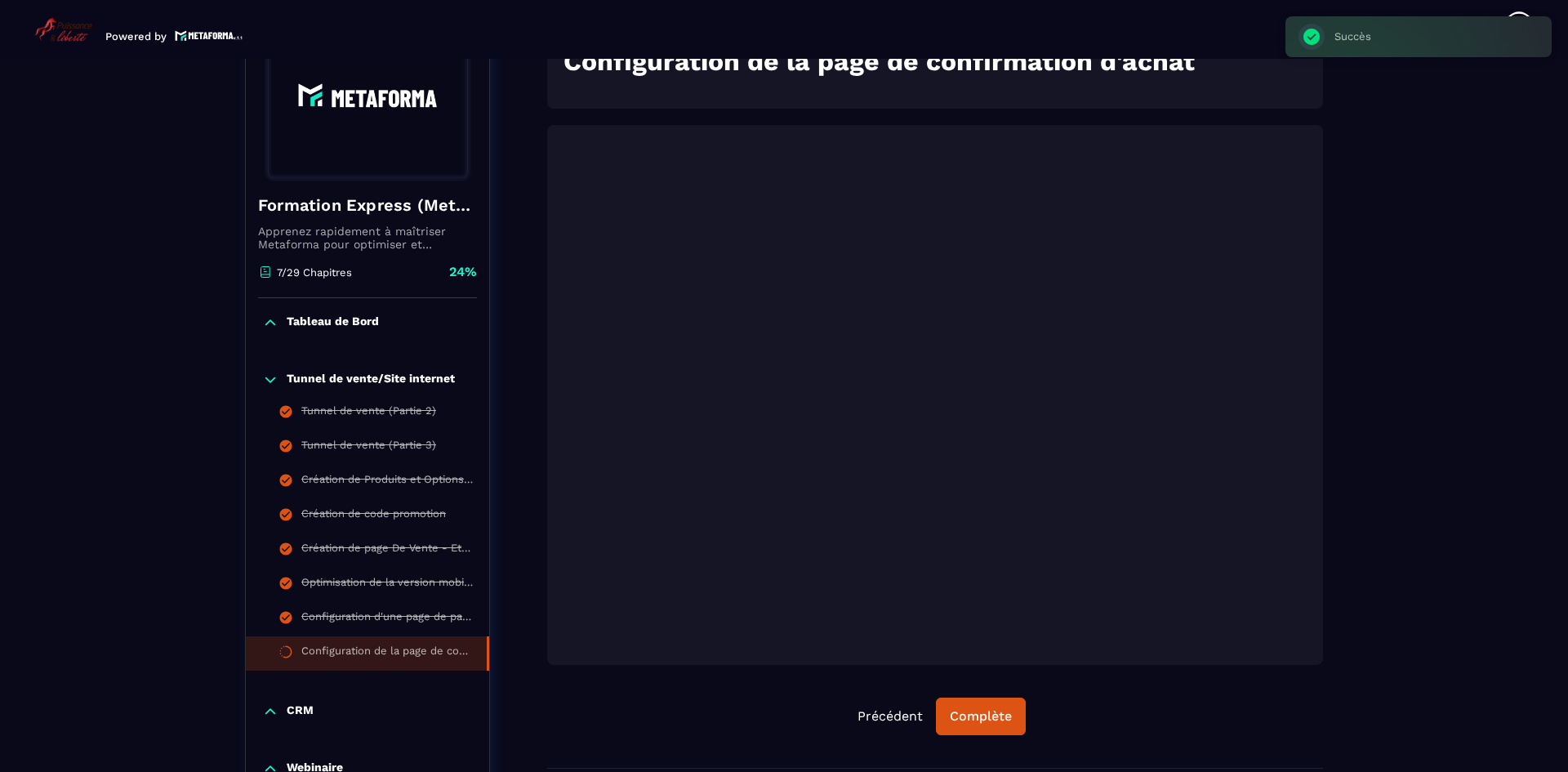
scroll to position [170, 0]
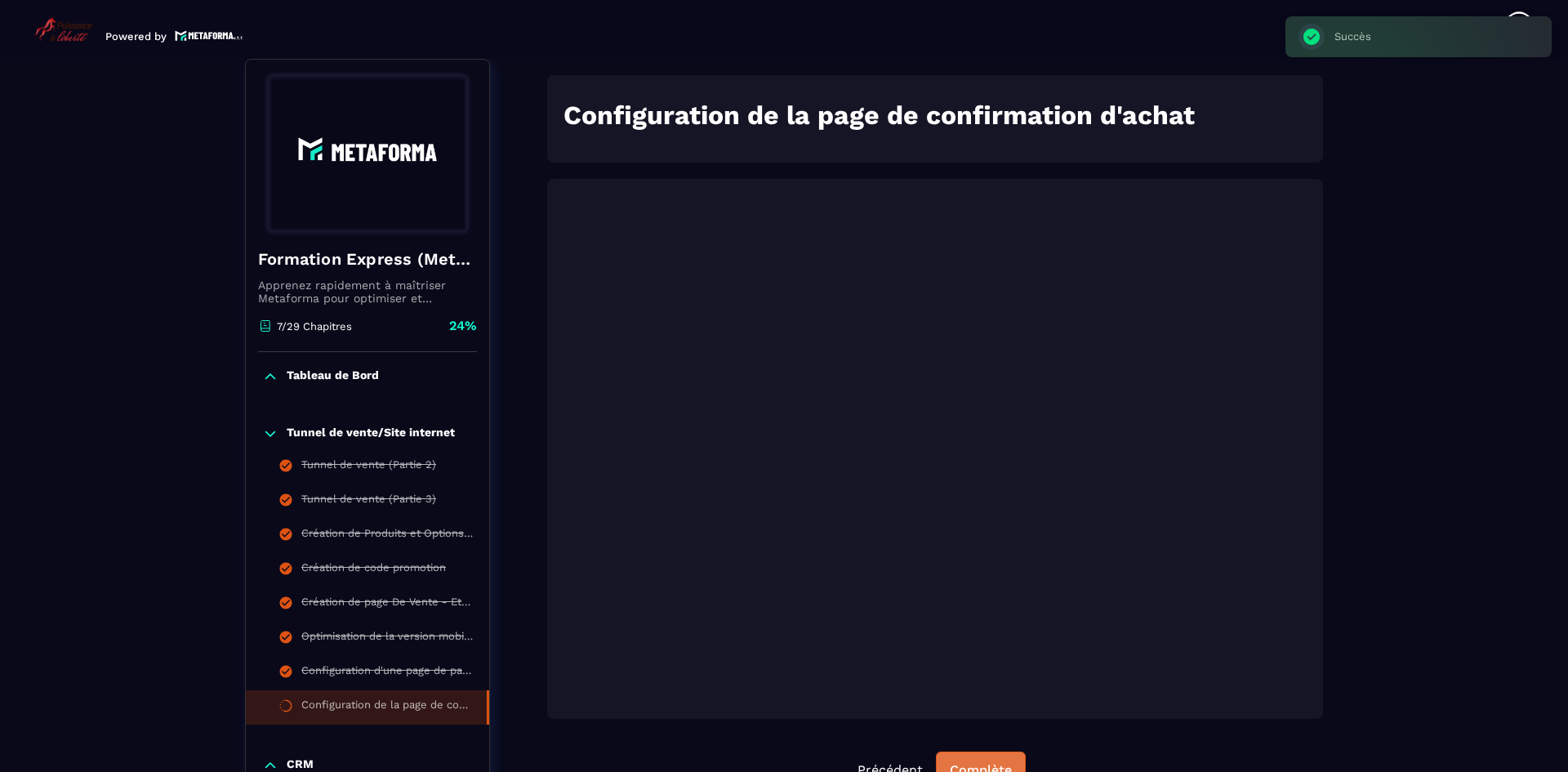
click at [1007, 757] on button "Complète" at bounding box center [981, 770] width 89 height 38
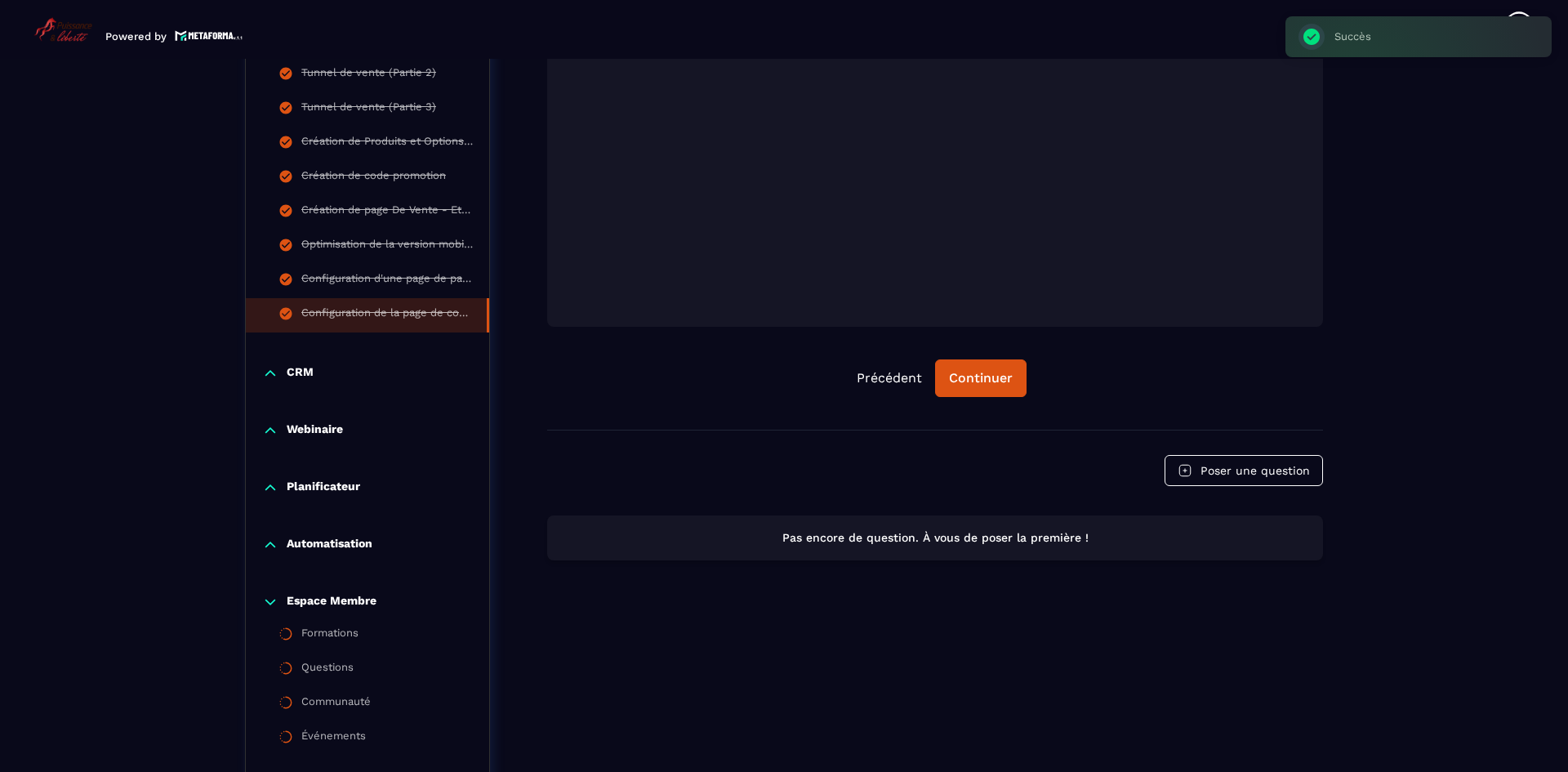
scroll to position [715, 0]
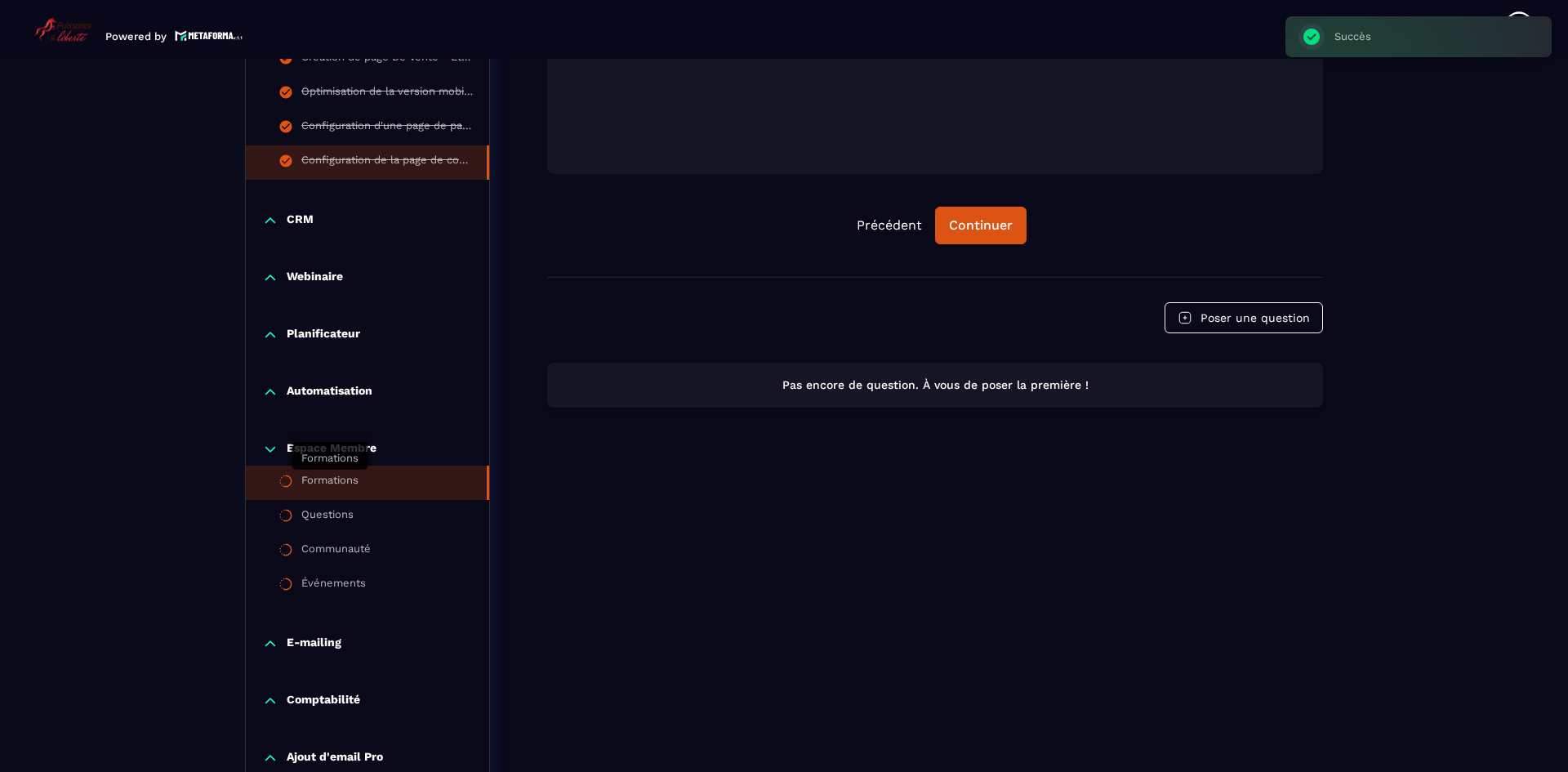
click at [334, 481] on div "Formations" at bounding box center [329, 483] width 57 height 18
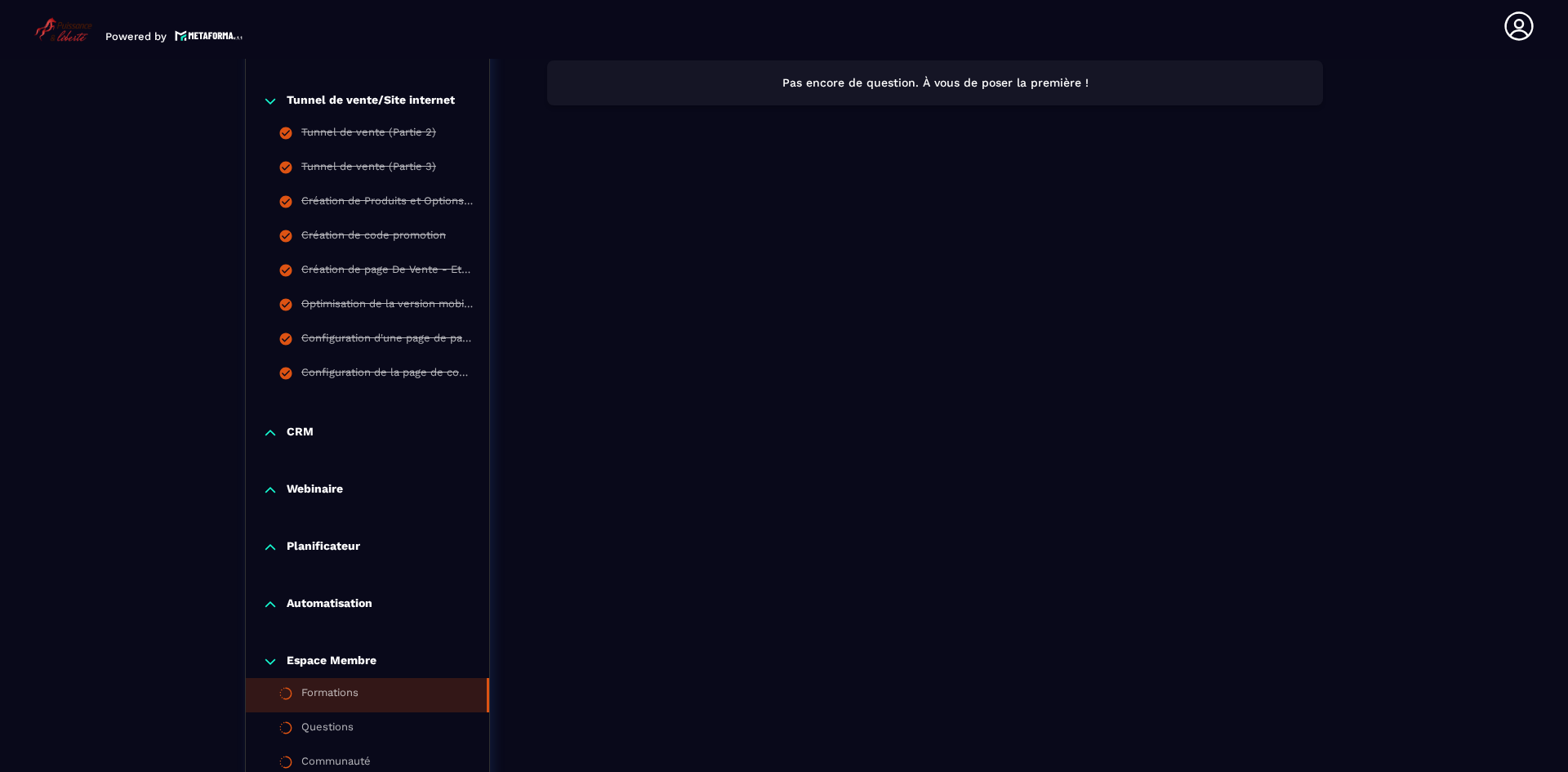
scroll to position [606, 0]
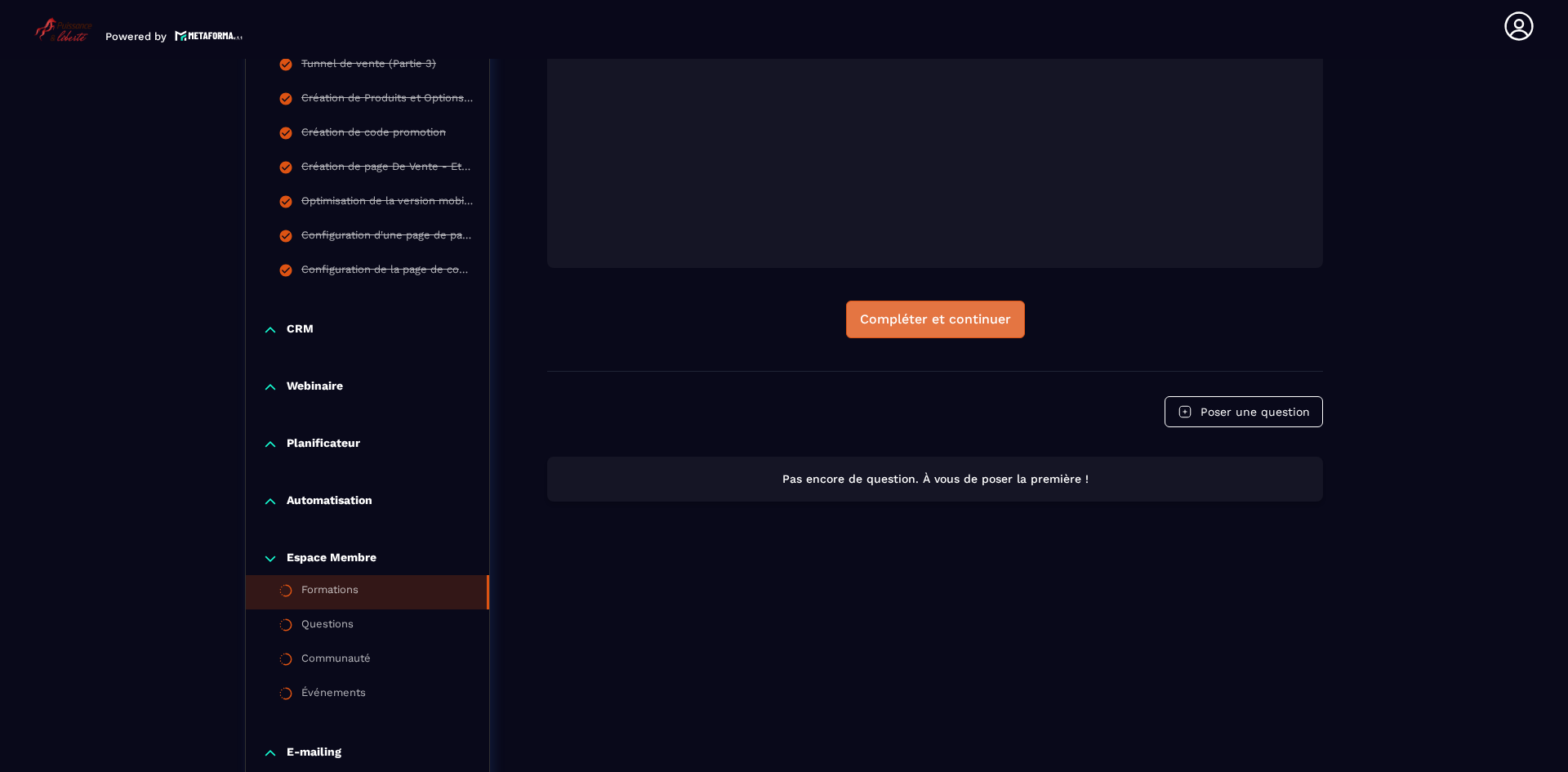
click at [917, 323] on div "Compléter et continuer" at bounding box center [936, 319] width 151 height 16
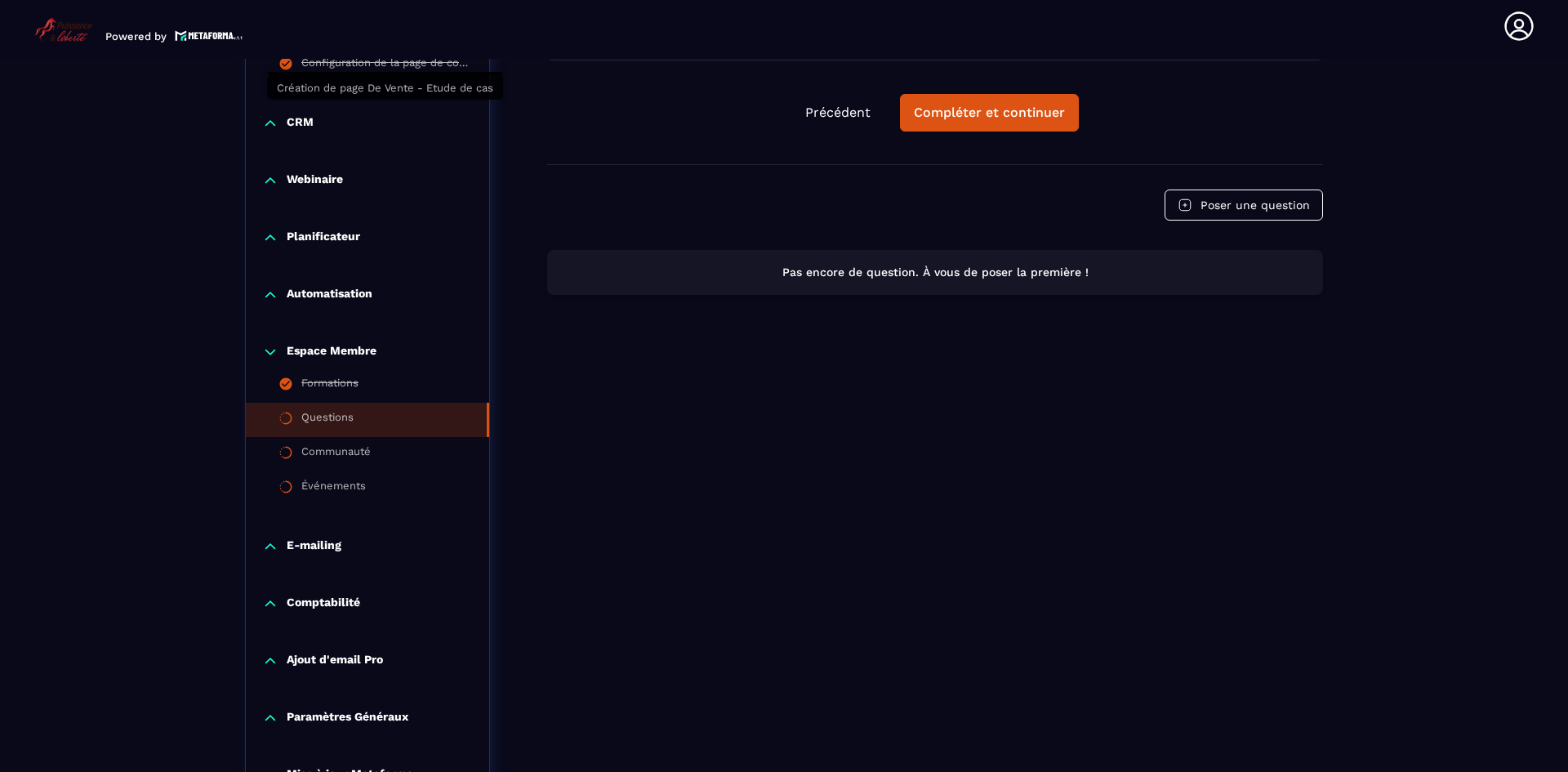
scroll to position [824, 0]
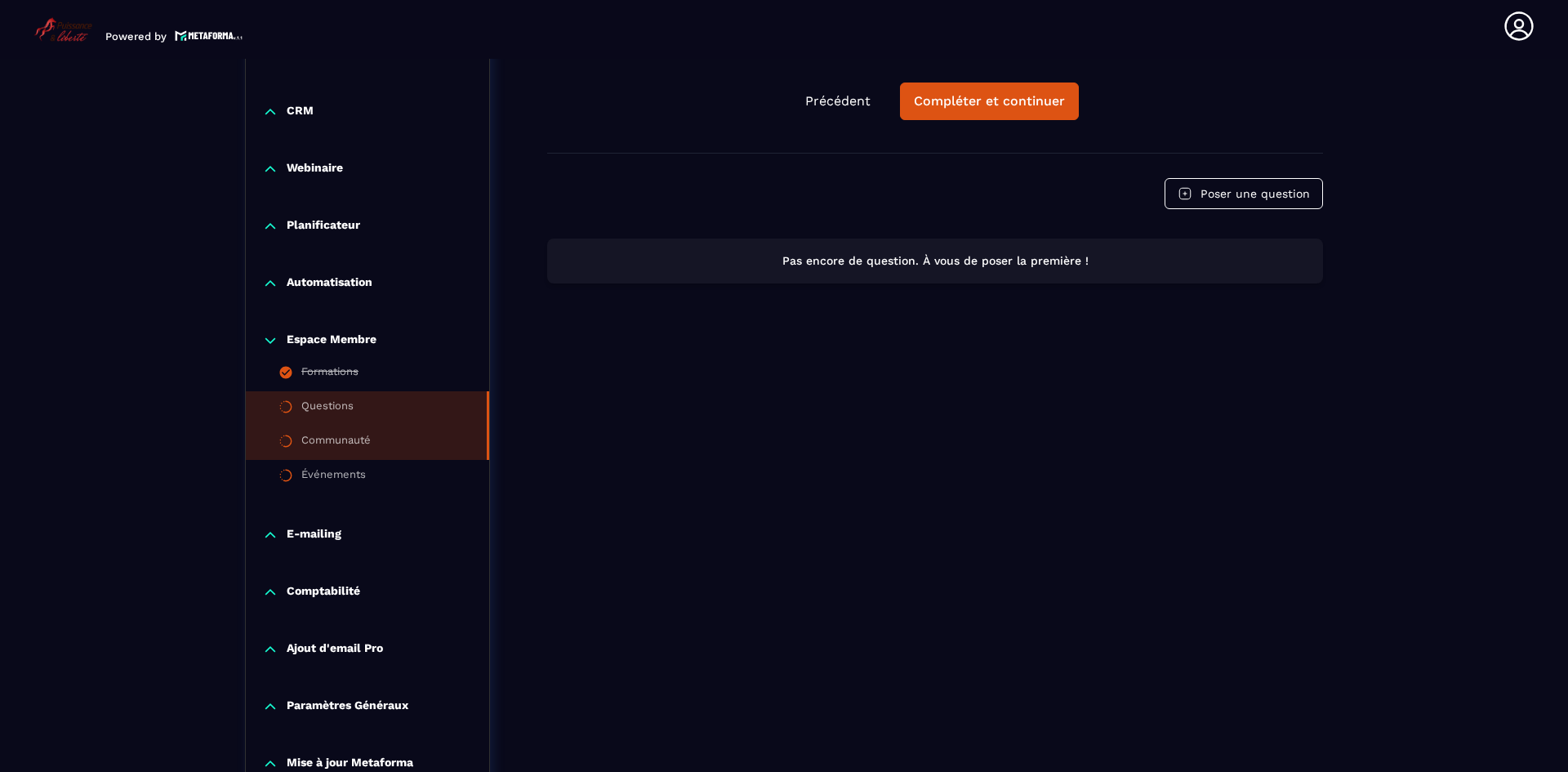
click at [366, 442] on div "Communauté" at bounding box center [335, 442] width 70 height 18
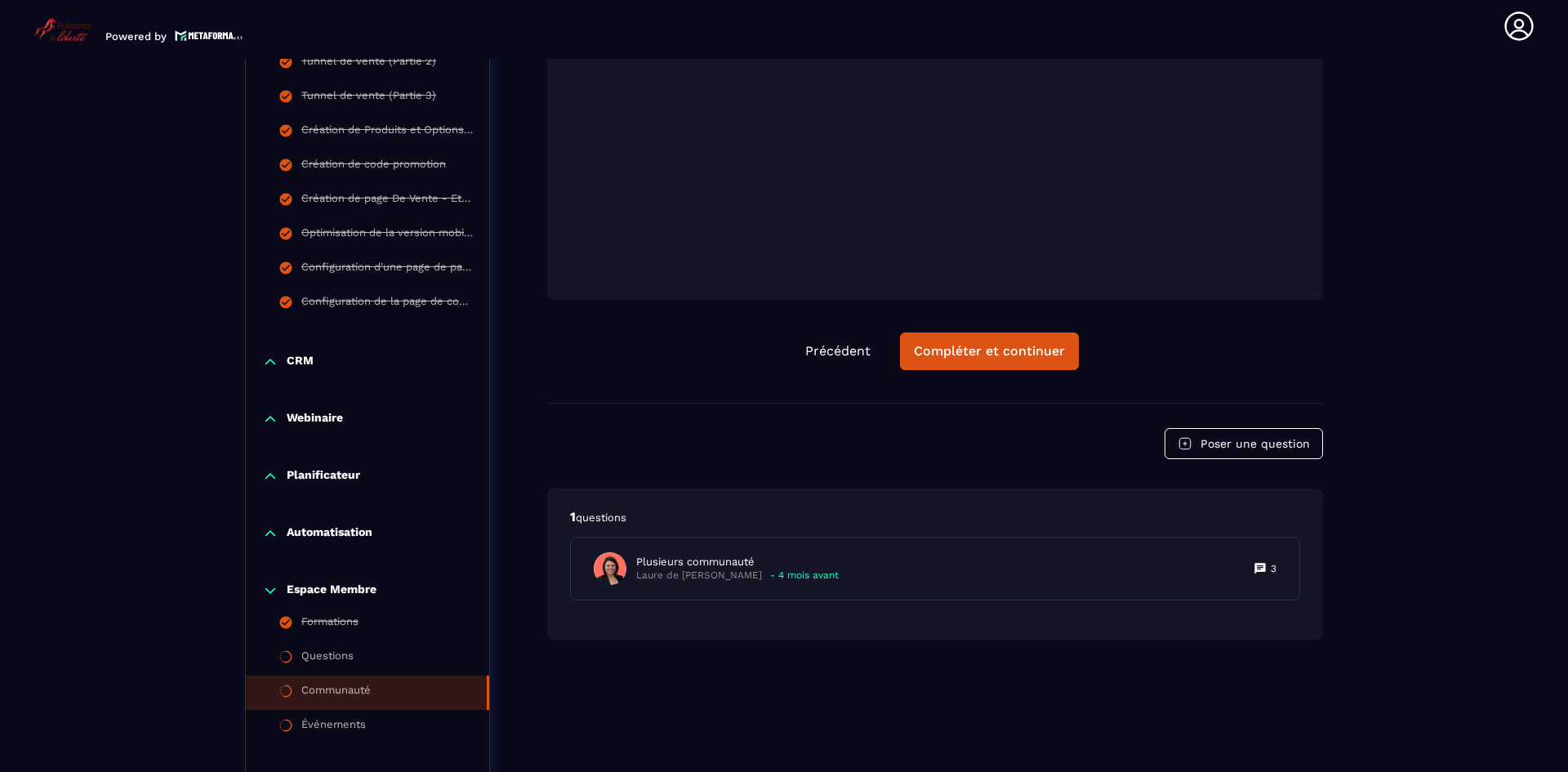
scroll to position [624, 0]
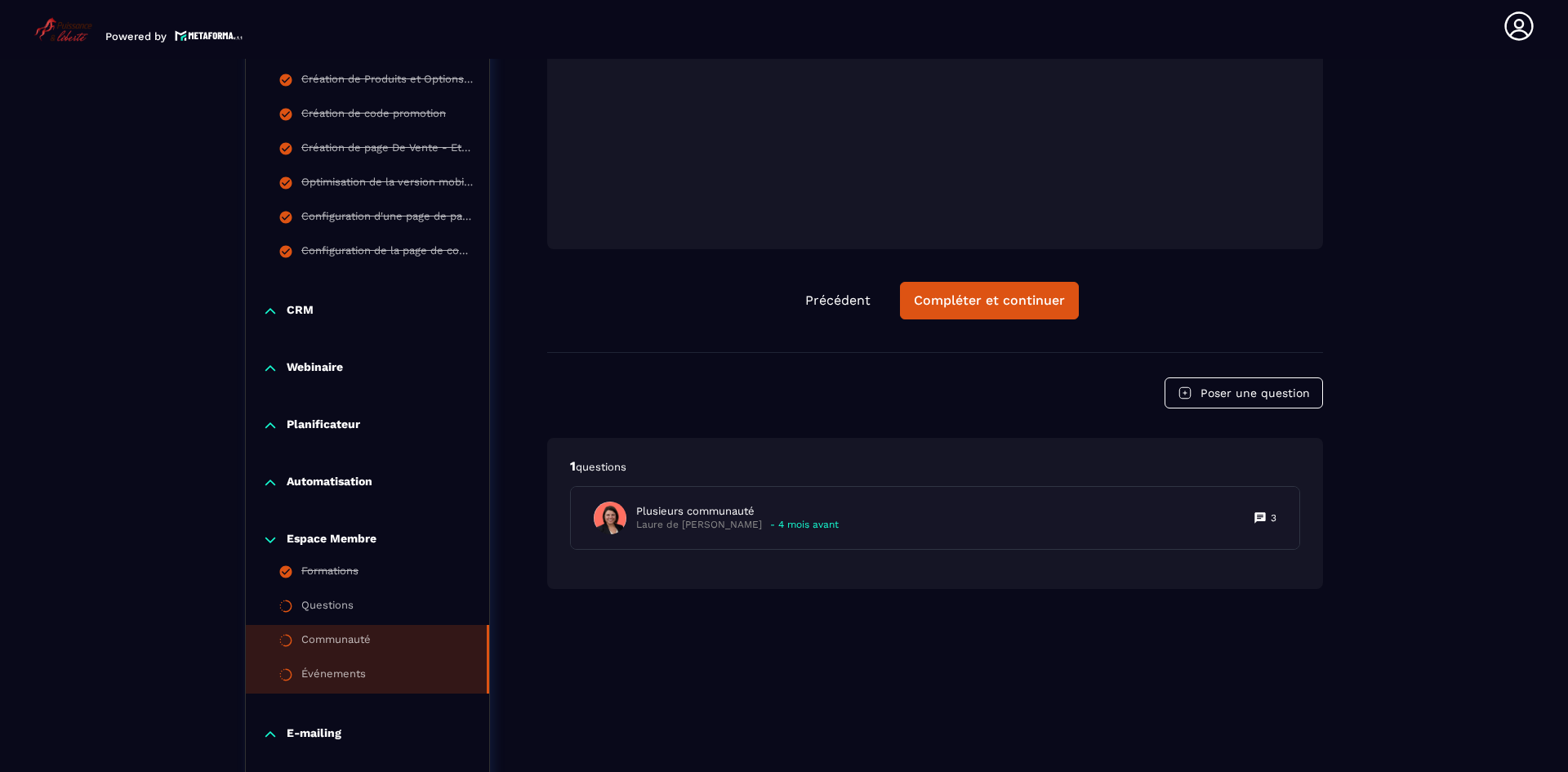
click at [355, 670] on div "Événements" at bounding box center [333, 676] width 65 height 18
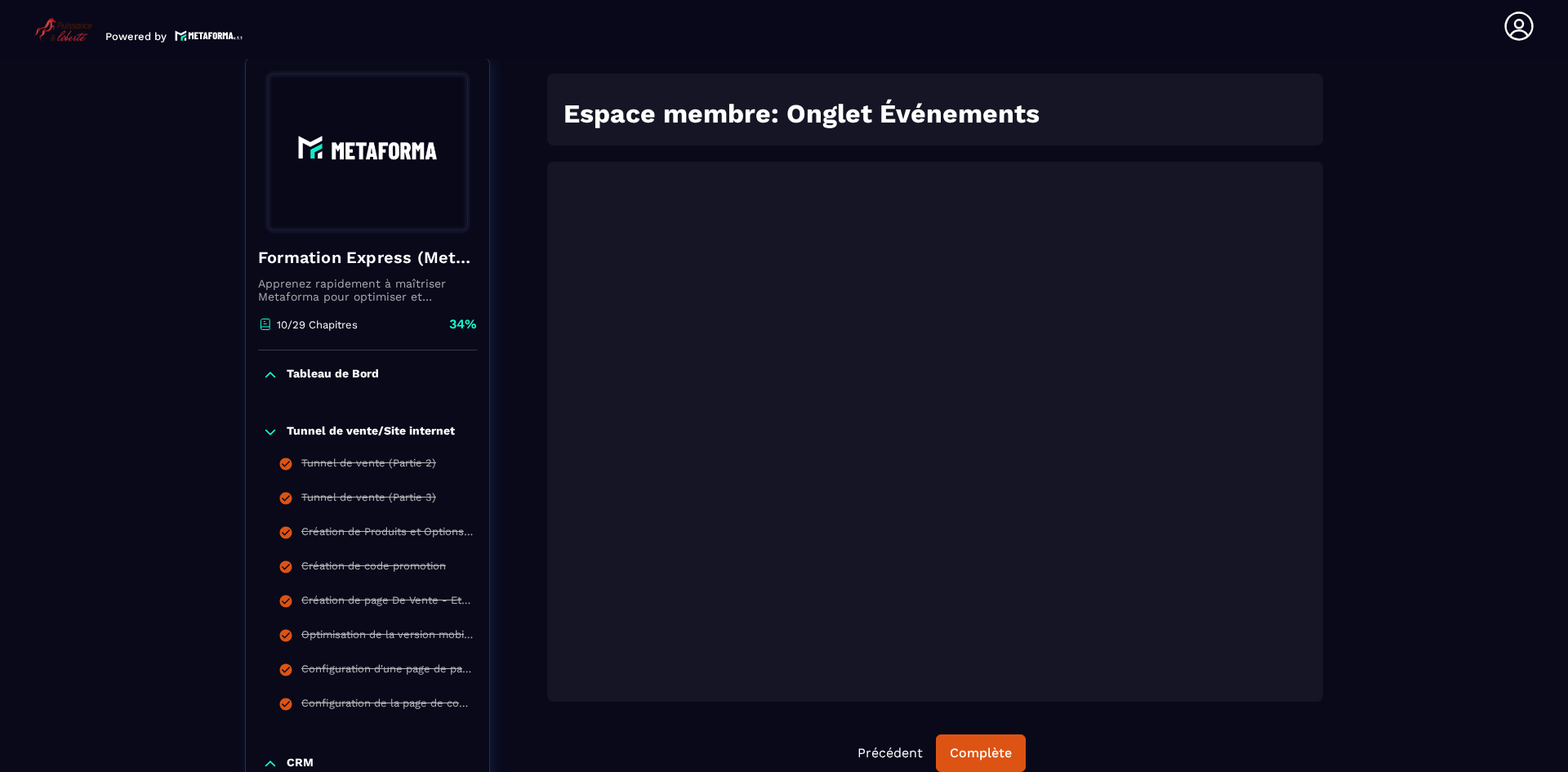
scroll to position [170, 0]
